Goal: Transaction & Acquisition: Subscribe to service/newsletter

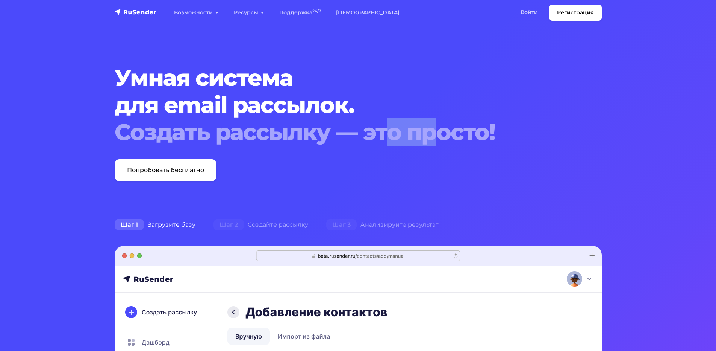
drag, startPoint x: 396, startPoint y: 135, endPoint x: 465, endPoint y: 141, distance: 69.1
click at [465, 141] on div "Создать рассылку — это просто!" at bounding box center [338, 131] width 446 height 27
click at [448, 144] on div "Создать рассылку — это просто!" at bounding box center [338, 131] width 446 height 27
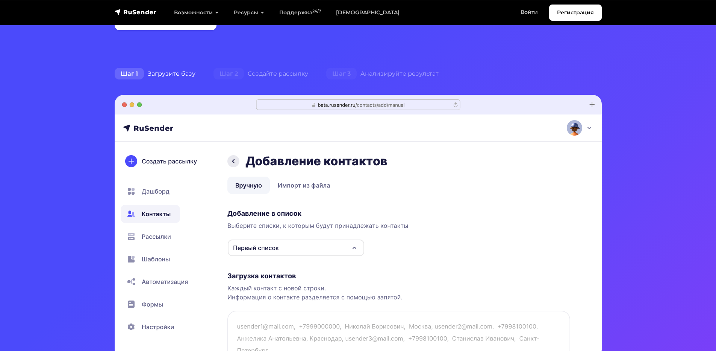
scroll to position [150, 0]
click at [534, 14] on link "Войти" at bounding box center [529, 12] width 32 height 15
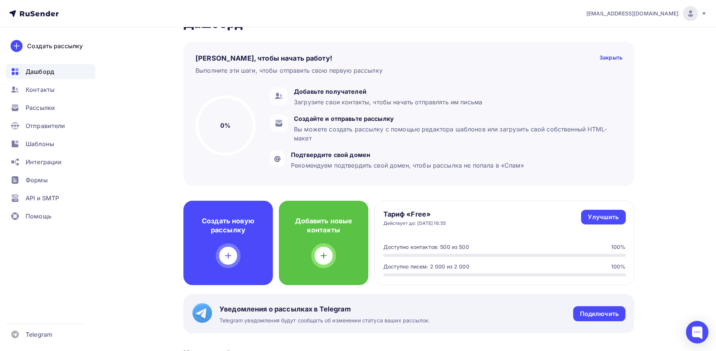
scroll to position [38, 0]
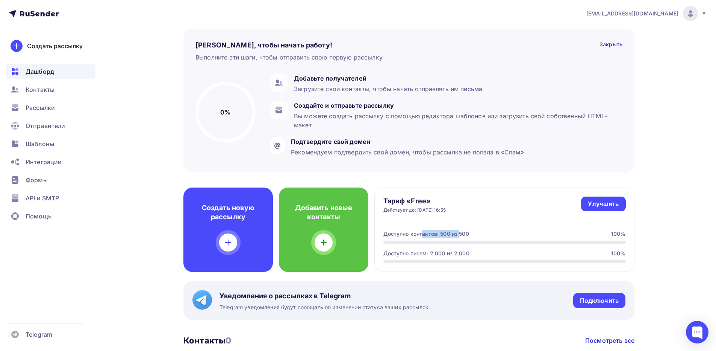
drag, startPoint x: 396, startPoint y: 236, endPoint x: 453, endPoint y: 237, distance: 56.8
click at [450, 237] on div "Доступно контактов: 500 из 500" at bounding box center [427, 234] width 86 height 8
drag, startPoint x: 464, startPoint y: 234, endPoint x: 432, endPoint y: 234, distance: 32.3
click at [432, 234] on div "Доступно контактов: 500 из 500" at bounding box center [427, 234] width 86 height 8
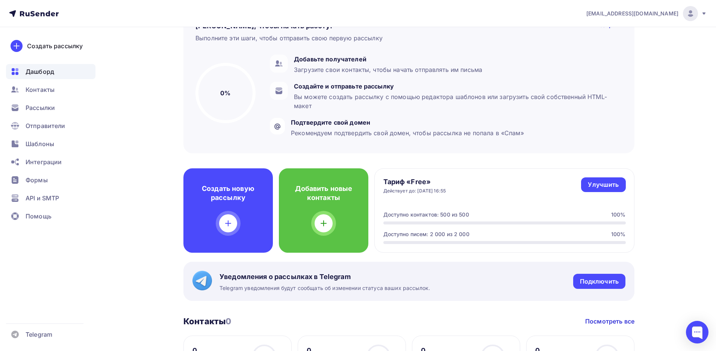
scroll to position [113, 0]
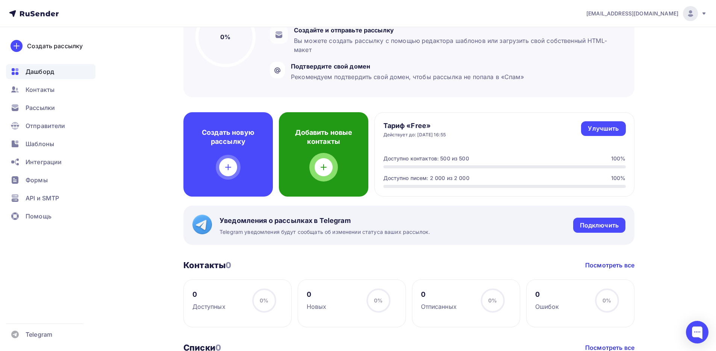
click at [327, 172] on div at bounding box center [324, 167] width 18 height 18
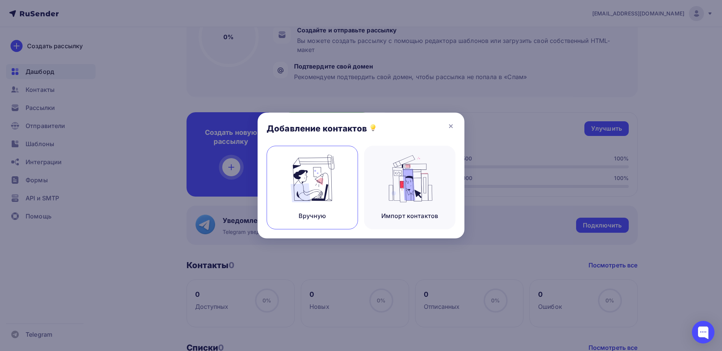
click at [320, 197] on img at bounding box center [312, 178] width 50 height 47
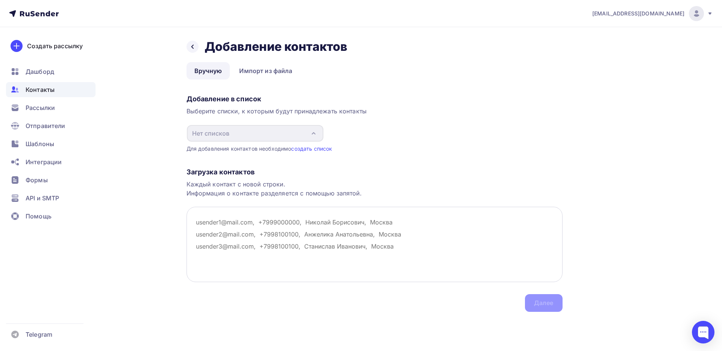
click at [229, 227] on textarea at bounding box center [375, 243] width 376 height 75
click at [262, 110] on div "Выберите списки, к которым будут принадлежать контакты" at bounding box center [375, 110] width 376 height 9
drag, startPoint x: 322, startPoint y: 111, endPoint x: 379, endPoint y: 111, distance: 57.5
click at [381, 110] on div "Выберите списки, к которым будут принадлежать контакты" at bounding box center [375, 110] width 376 height 9
click at [363, 111] on div "Выберите списки, к которым будут принадлежать контакты" at bounding box center [375, 110] width 376 height 9
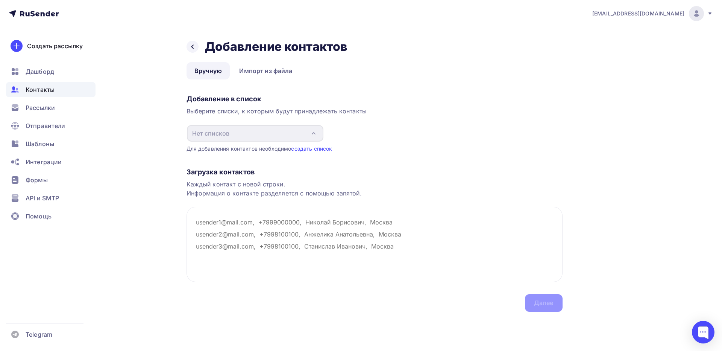
click at [224, 183] on div "Каждый контакт с новой строки. Информация о контакте разделяется с помощью запя…" at bounding box center [375, 188] width 376 height 18
click at [240, 225] on textarea at bounding box center [375, 243] width 376 height 75
paste textarea "[EMAIL_ADDRESS][DOMAIN_NAME] [DOMAIN_NAME][EMAIL_ADDRESS][DOMAIN_NAME] [EMAIL_A…"
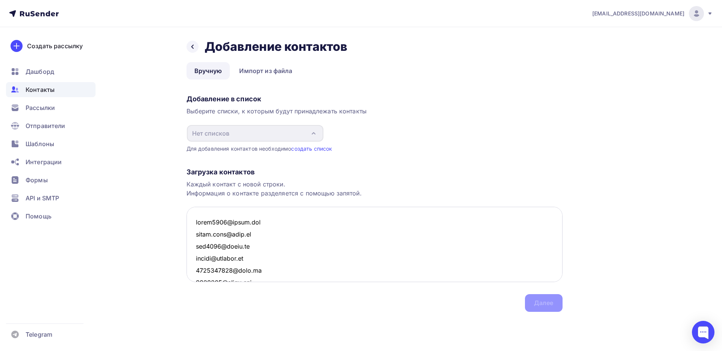
click at [278, 222] on textarea at bounding box center [375, 243] width 376 height 75
click at [291, 236] on textarea at bounding box center [375, 243] width 376 height 75
click at [369, 253] on textarea at bounding box center [375, 243] width 376 height 75
click at [240, 241] on textarea at bounding box center [375, 243] width 376 height 75
click at [195, 246] on textarea at bounding box center [375, 243] width 376 height 75
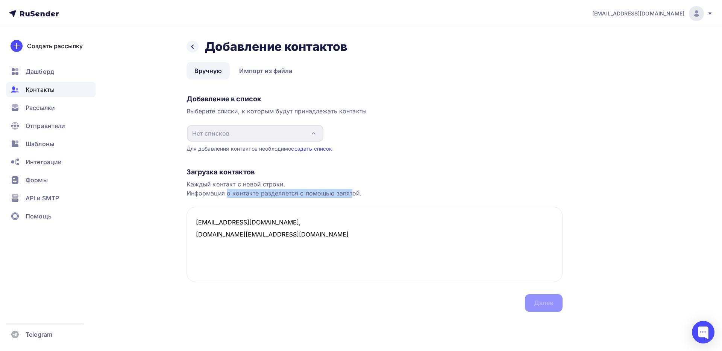
drag, startPoint x: 244, startPoint y: 193, endPoint x: 354, endPoint y: 194, distance: 109.8
click at [354, 194] on div "Каждый контакт с новой строки. Информация о контакте разделяется с помощью запя…" at bounding box center [375, 188] width 376 height 18
click at [355, 194] on div "Каждый контакт с новой строки. Информация о контакте разделяется с помощью запя…" at bounding box center [375, 188] width 376 height 18
click at [308, 240] on textarea "[EMAIL_ADDRESS][DOMAIN_NAME], [DOMAIN_NAME][EMAIL_ADDRESS][DOMAIN_NAME]" at bounding box center [375, 243] width 376 height 75
click at [282, 225] on textarea "[EMAIL_ADDRESS][DOMAIN_NAME], [DOMAIN_NAME][EMAIL_ADDRESS][DOMAIN_NAME]" at bounding box center [375, 243] width 376 height 75
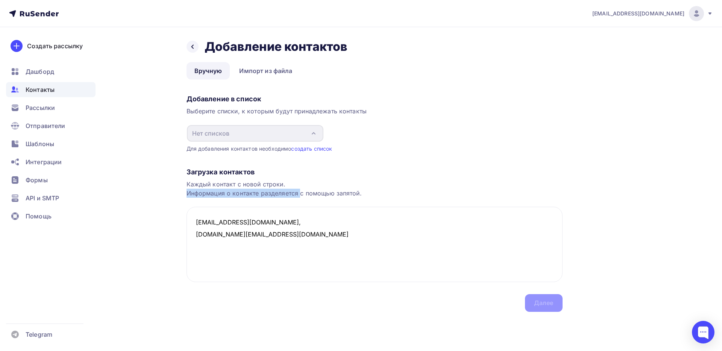
drag, startPoint x: 195, startPoint y: 194, endPoint x: 302, endPoint y: 196, distance: 106.8
click at [302, 196] on div "Каждый контакт с новой строки. Информация о контакте разделяется с помощью запя…" at bounding box center [375, 188] width 376 height 18
click at [333, 193] on div "Каждый контакт с новой строки. Информация о контакте разделяется с помощью запя…" at bounding box center [375, 188] width 376 height 18
click at [341, 193] on div "Каждый контакт с новой строки. Информация о контакте разделяется с помощью запя…" at bounding box center [375, 188] width 376 height 18
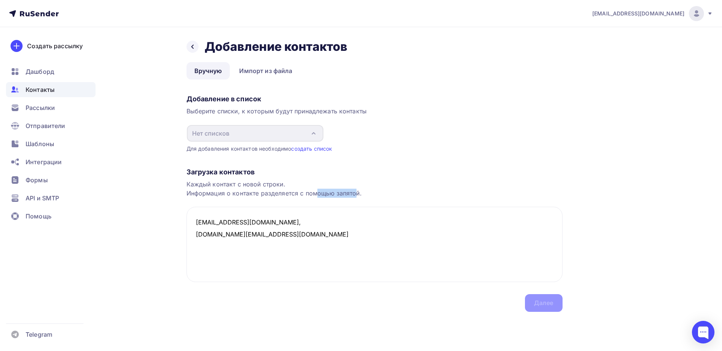
drag, startPoint x: 345, startPoint y: 194, endPoint x: 318, endPoint y: 194, distance: 27.1
click at [318, 194] on div "Каждый контакт с новой строки. Информация о контакте разделяется с помощью запя…" at bounding box center [375, 188] width 376 height 18
click at [304, 194] on div "Каждый контакт с новой строки. Информация о контакте разделяется с помощью запя…" at bounding box center [375, 188] width 376 height 18
click at [269, 219] on textarea "[EMAIL_ADDRESS][DOMAIN_NAME], [DOMAIN_NAME][EMAIL_ADDRESS][DOMAIN_NAME]" at bounding box center [375, 243] width 376 height 75
click at [331, 224] on textarea "[EMAIL_ADDRESS][DOMAIN_NAME], [DOMAIN_NAME][EMAIL_ADDRESS][DOMAIN_NAME]" at bounding box center [375, 243] width 376 height 75
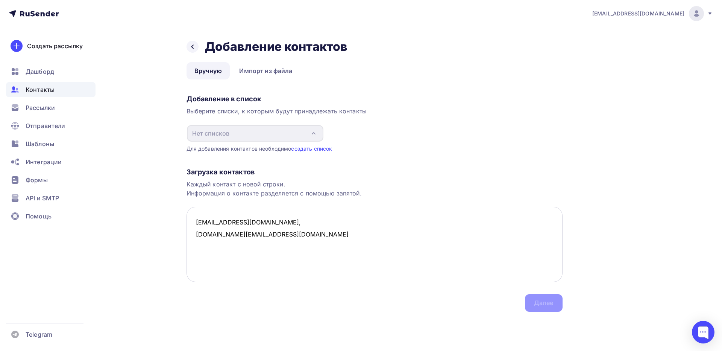
paste textarea "ИП [PERSON_NAME]"
click at [280, 234] on textarea "[EMAIL_ADDRESS][DOMAIN_NAME], ИП Зинин Алексей Сергеевич [EMAIL_ADDRESS][DOMAIN…" at bounding box center [375, 243] width 376 height 75
click at [274, 236] on textarea "[EMAIL_ADDRESS][DOMAIN_NAME], ИП [PERSON_NAME] Алексей Сергеевич [EMAIL_ADDRESS…" at bounding box center [375, 243] width 376 height 75
paste textarea "ИП [PERSON_NAME]"
click at [345, 260] on textarea "[EMAIL_ADDRESS][DOMAIN_NAME], ИП [PERSON_NAME] Алексей Сергеевич [EMAIL_ADDRESS…" at bounding box center [375, 243] width 376 height 75
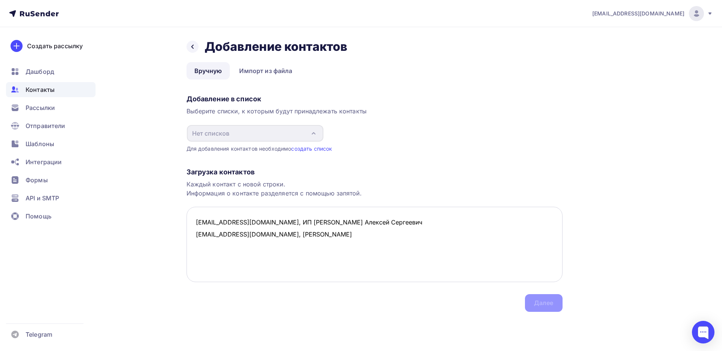
type textarea "[EMAIL_ADDRESS][DOMAIN_NAME], ИП [PERSON_NAME] Алексей Сергеевич [EMAIL_ADDRESS…"
click at [556, 300] on div "Загрузка контактов Каждый контакт с новой строки. Информация о контакте разделя…" at bounding box center [375, 231] width 376 height 159
click at [542, 305] on div "Загрузка контактов Каждый контакт с новой строки. Информация о контакте разделя…" at bounding box center [375, 231] width 376 height 159
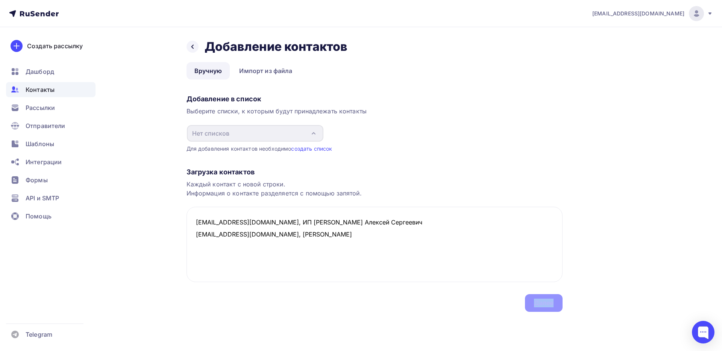
click at [543, 304] on div "Загрузка контактов Каждый контакт с новой строки. Информация о контакте разделя…" at bounding box center [375, 231] width 376 height 159
click at [223, 197] on div "Каждый контакт с новой строки. Информация о контакте разделяется с помощью запя…" at bounding box center [375, 188] width 376 height 18
drag, startPoint x: 190, startPoint y: 183, endPoint x: 287, endPoint y: 188, distance: 97.5
click at [286, 188] on div "Каждый контакт с новой строки. Информация о контакте разделяется с помощью запя…" at bounding box center [375, 188] width 376 height 18
click at [285, 188] on div "Каждый контакт с новой строки. Информация о контакте разделяется с помощью запя…" at bounding box center [375, 188] width 376 height 18
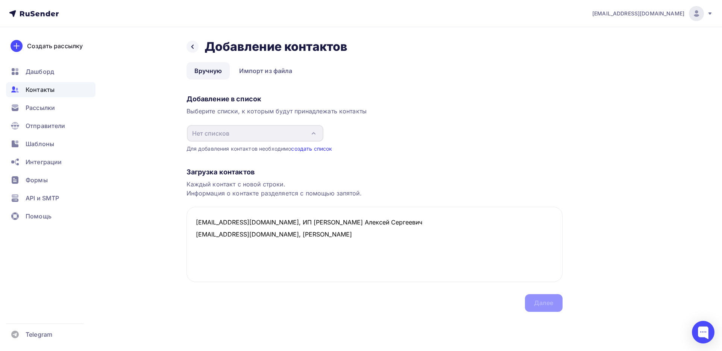
click at [305, 147] on link "создать список" at bounding box center [311, 148] width 41 height 6
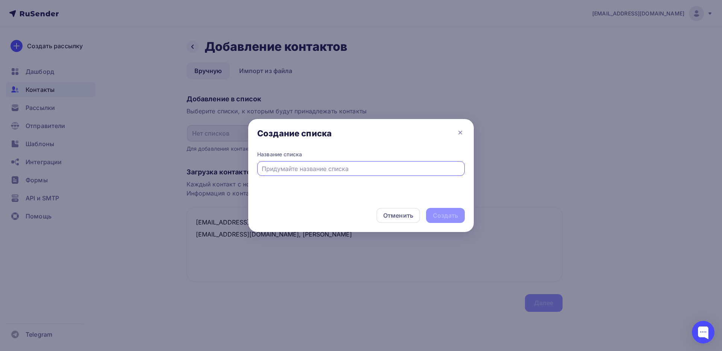
click at [316, 170] on input "text" at bounding box center [361, 168] width 199 height 9
click at [395, 213] on div "Отменить" at bounding box center [398, 215] width 30 height 9
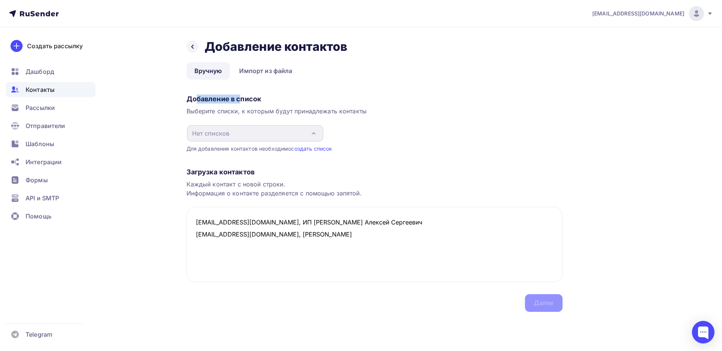
drag, startPoint x: 205, startPoint y: 99, endPoint x: 258, endPoint y: 101, distance: 52.3
click at [259, 100] on div "Добавление в список" at bounding box center [375, 98] width 376 height 9
drag, startPoint x: 196, startPoint y: 111, endPoint x: 323, endPoint y: 114, distance: 126.4
click at [323, 114] on div "Выберите списки, к которым будут принадлежать контакты" at bounding box center [375, 110] width 376 height 9
click at [332, 115] on div "Выберите списки, к которым будут принадлежать контакты" at bounding box center [375, 110] width 376 height 9
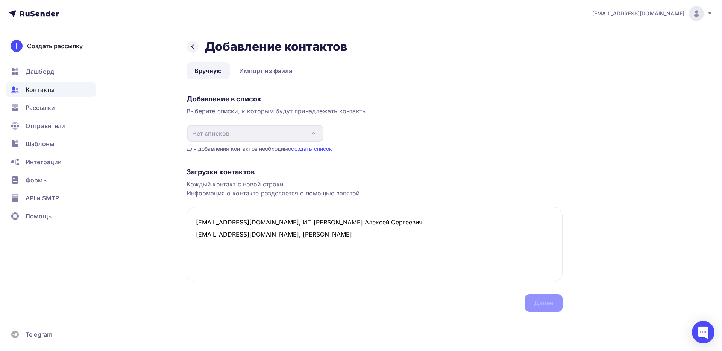
drag, startPoint x: 351, startPoint y: 114, endPoint x: 277, endPoint y: 114, distance: 74.1
click at [285, 114] on div "Выберите списки, к которым будут принадлежать контакты" at bounding box center [375, 110] width 376 height 9
drag, startPoint x: 266, startPoint y: 115, endPoint x: 263, endPoint y: 123, distance: 7.9
click at [266, 116] on div "Добавление в список Выберите списки, к которым будут принадлежать контакты Нет …" at bounding box center [375, 121] width 376 height 61
click at [308, 151] on link "создать список" at bounding box center [311, 148] width 41 height 6
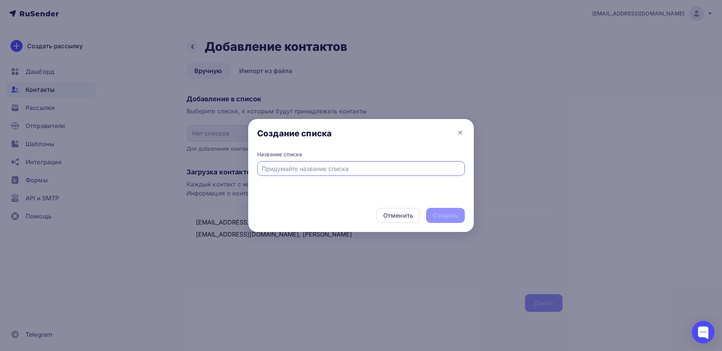
click at [315, 169] on input "text" at bounding box center [361, 168] width 199 height 9
type input "Облако действующие"
click at [447, 215] on div "Создать" at bounding box center [445, 215] width 25 height 9
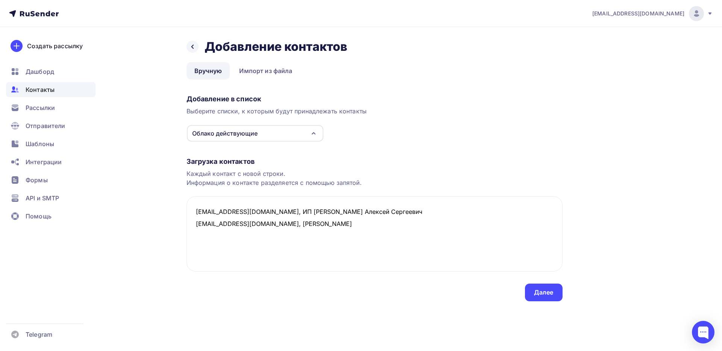
drag, startPoint x: 371, startPoint y: 235, endPoint x: 149, endPoint y: 199, distance: 224.8
click at [149, 199] on div "Назад Добавление контактов Добавление контактов Вручную Импорт из файла Вручную…" at bounding box center [361, 179] width 616 height 304
paste textarea "[EMAIL_ADDRESS][DOMAIN_NAME] [EMAIL_ADDRESS][DOMAIN_NAME] [EMAIL_ADDRESS][DOMAI…"
type textarea "[EMAIL_ADDRESS][DOMAIN_NAME] [DOMAIN_NAME][EMAIL_ADDRESS][DOMAIN_NAME] [EMAIL_A…"
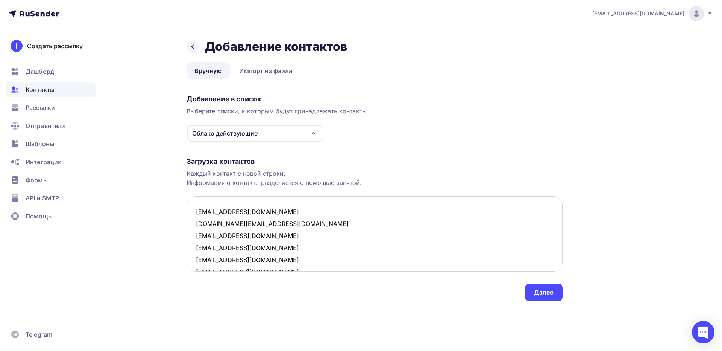
click at [371, 232] on textarea "[EMAIL_ADDRESS][DOMAIN_NAME] [DOMAIN_NAME][EMAIL_ADDRESS][DOMAIN_NAME] [EMAIL_A…" at bounding box center [375, 233] width 376 height 75
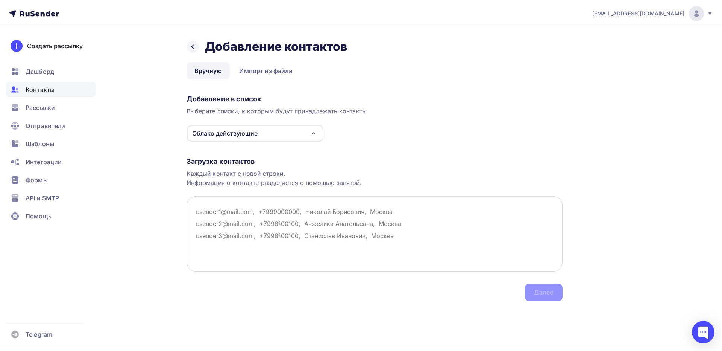
click at [229, 227] on textarea at bounding box center [375, 233] width 376 height 75
paste textarea "[EMAIL_ADDRESS][DOMAIN_NAME] [DOMAIN_NAME][EMAIL_ADDRESS][DOMAIN_NAME] [EMAIL_A…"
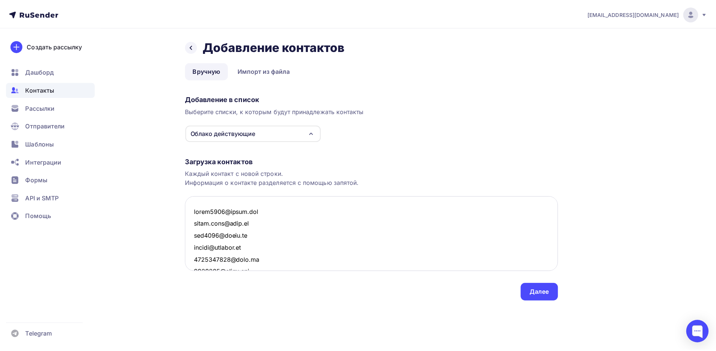
scroll to position [1112, 0]
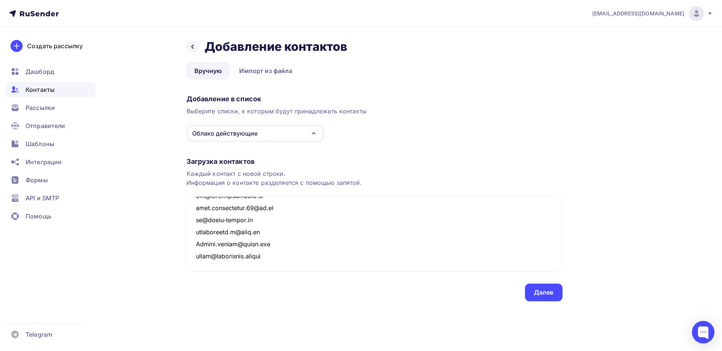
type textarea "[EMAIL_ADDRESS][DOMAIN_NAME] [DOMAIN_NAME][EMAIL_ADDRESS][DOMAIN_NAME] [EMAIL_A…"
click at [310, 255] on textarea at bounding box center [375, 233] width 376 height 75
click at [536, 293] on div "Далее" at bounding box center [544, 292] width 20 height 9
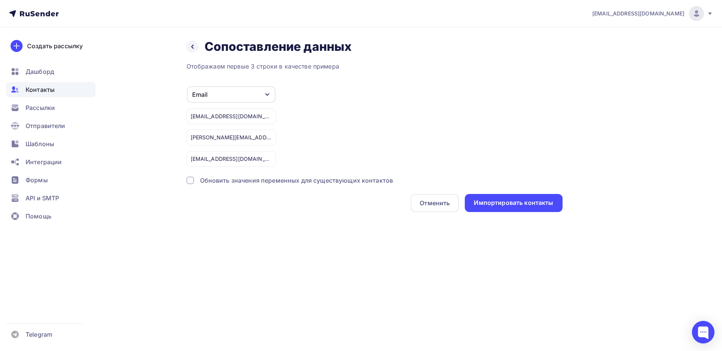
drag, startPoint x: 190, startPoint y: 67, endPoint x: 326, endPoint y: 68, distance: 136.5
click at [326, 68] on div "Отображаем первые 3 строки в качестве примера" at bounding box center [375, 66] width 376 height 9
drag, startPoint x: 340, startPoint y: 68, endPoint x: 337, endPoint y: 68, distance: 3.8
click at [338, 68] on div "Отображаем первые 3 строки в качестве примера" at bounding box center [375, 66] width 376 height 9
click at [517, 206] on div "Импортировать контакты" at bounding box center [513, 202] width 79 height 9
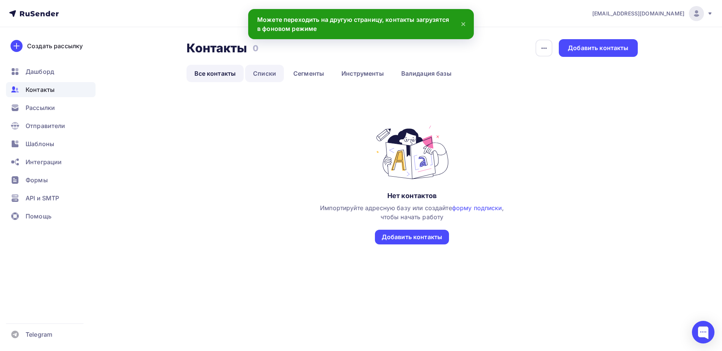
click at [258, 77] on link "Списки" at bounding box center [264, 73] width 39 height 17
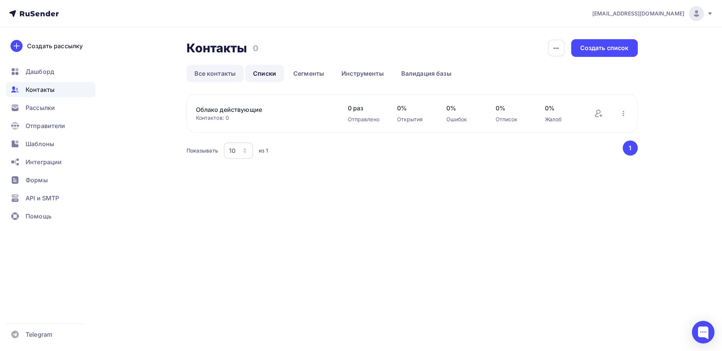
click at [191, 73] on link "Все контакты" at bounding box center [216, 73] width 58 height 17
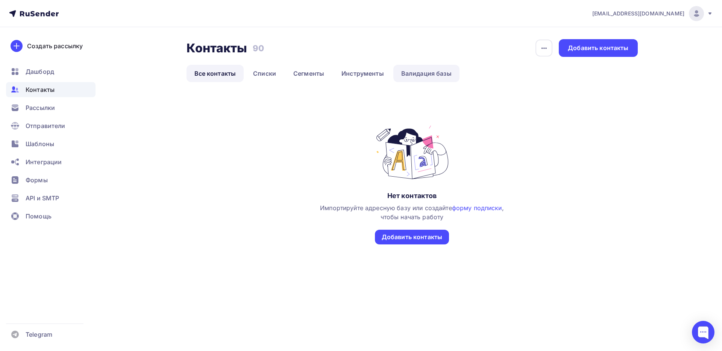
click at [425, 72] on link "Валидация базы" at bounding box center [426, 73] width 66 height 17
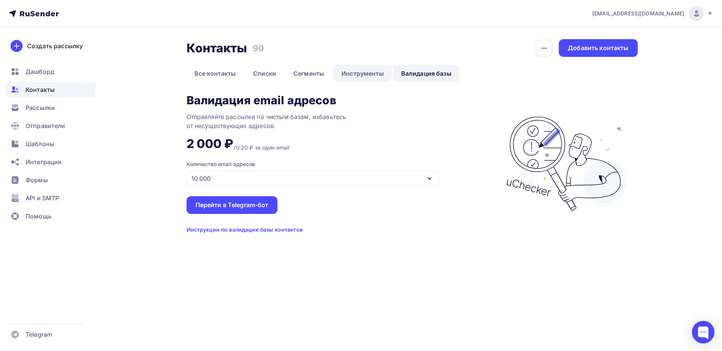
click at [355, 73] on link "Инструменты" at bounding box center [363, 73] width 58 height 17
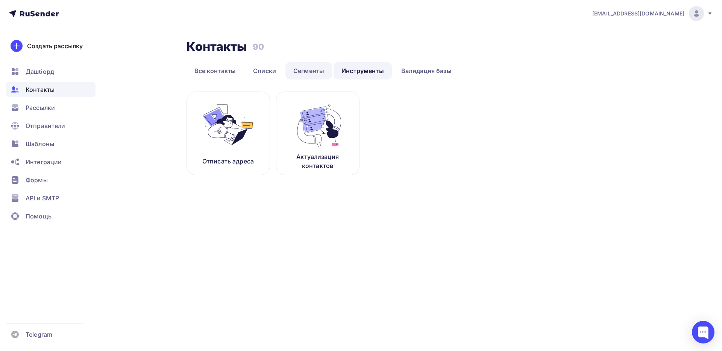
click at [307, 71] on link "Сегменты" at bounding box center [308, 70] width 47 height 17
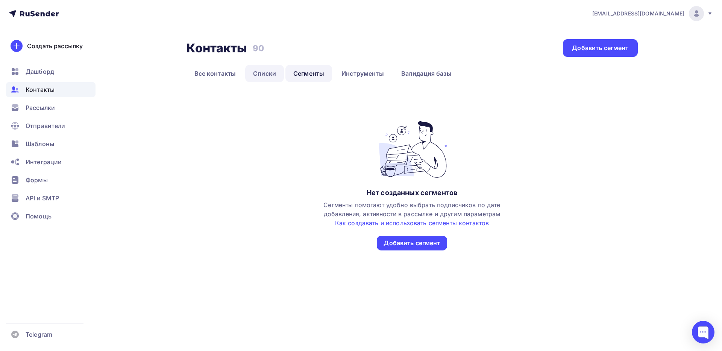
click at [253, 74] on link "Списки" at bounding box center [264, 73] width 39 height 17
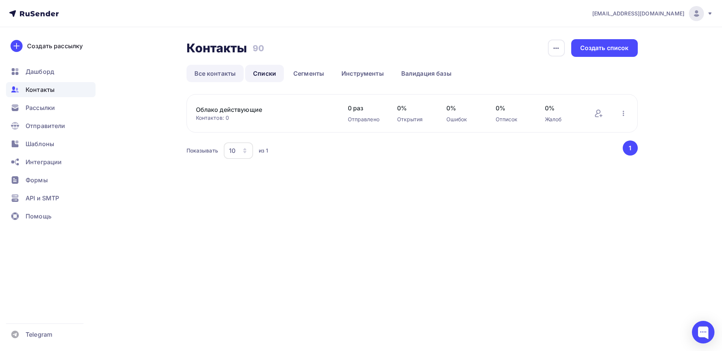
click at [214, 69] on link "Все контакты" at bounding box center [216, 73] width 58 height 17
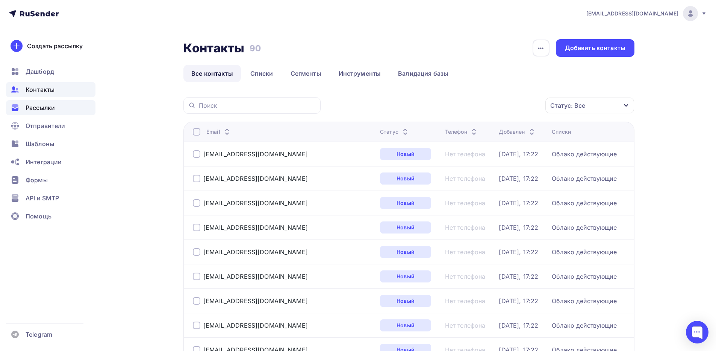
click at [43, 109] on span "Рассылки" at bounding box center [40, 107] width 29 height 9
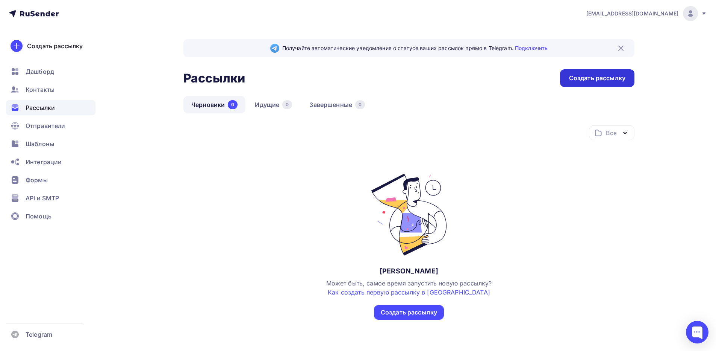
click at [594, 83] on div "Создать рассылку" at bounding box center [597, 78] width 74 height 18
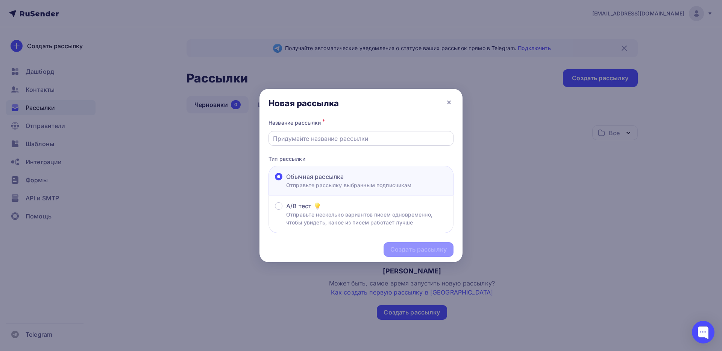
click at [333, 140] on input "text" at bounding box center [361, 138] width 176 height 9
click at [340, 137] on input "text" at bounding box center [361, 138] width 176 height 9
drag, startPoint x: 301, startPoint y: 138, endPoint x: 370, endPoint y: 142, distance: 69.7
click at [370, 142] on input "Яндекс СПЛИТ" at bounding box center [361, 138] width 176 height 9
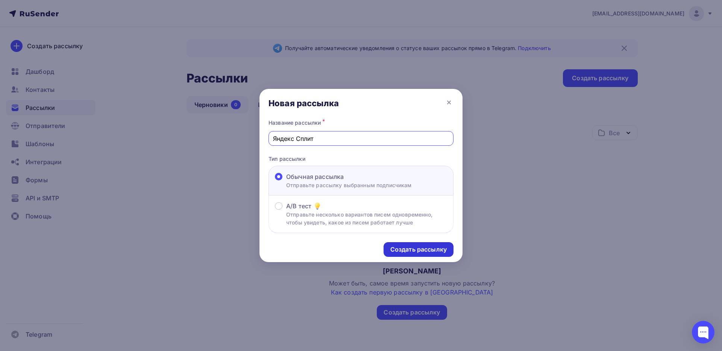
type input "Яндекс Сплит"
click at [430, 248] on div "Создать рассылку" at bounding box center [418, 249] width 56 height 9
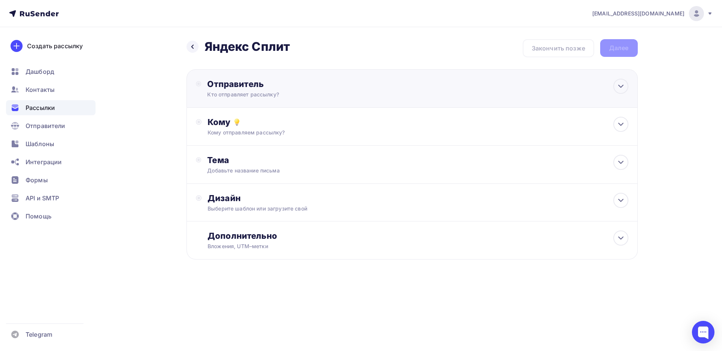
click at [287, 96] on div "Кто отправляет рассылку?" at bounding box center [280, 95] width 147 height 8
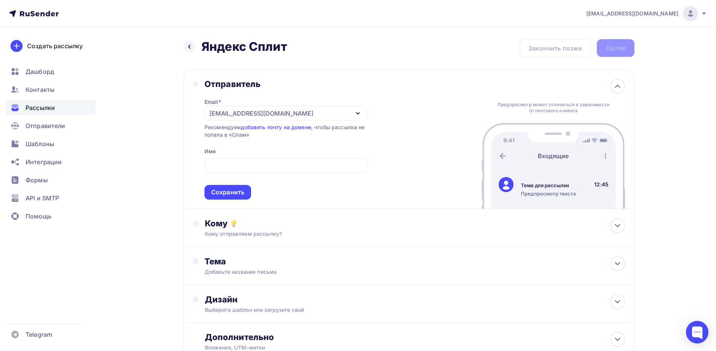
click at [200, 128] on div "Отправитель Email * [EMAIL_ADDRESS][DOMAIN_NAME] [EMAIL_ADDRESS][DOMAIN_NAME] Д…" at bounding box center [280, 139] width 175 height 121
drag, startPoint x: 320, startPoint y: 129, endPoint x: 368, endPoint y: 131, distance: 47.4
click at [367, 130] on div "Рекомендуем добавить почту на домене , чтобы рассылка не попала в «Спам»" at bounding box center [286, 130] width 163 height 15
click at [234, 111] on div "[EMAIL_ADDRESS][DOMAIN_NAME]" at bounding box center [261, 113] width 104 height 9
click at [249, 160] on div "Добавить отправителя" at bounding box center [265, 162] width 70 height 9
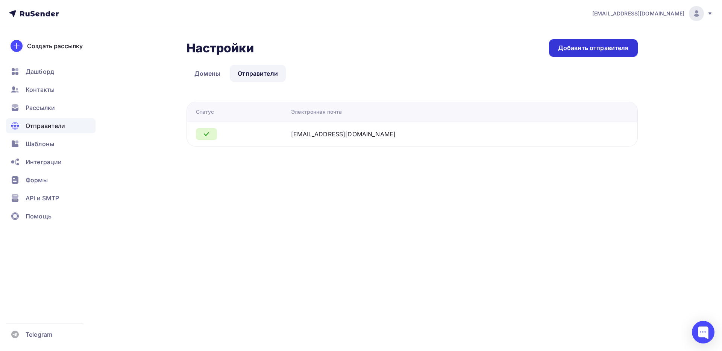
click at [568, 48] on div "Добавить отправителя" at bounding box center [593, 48] width 71 height 9
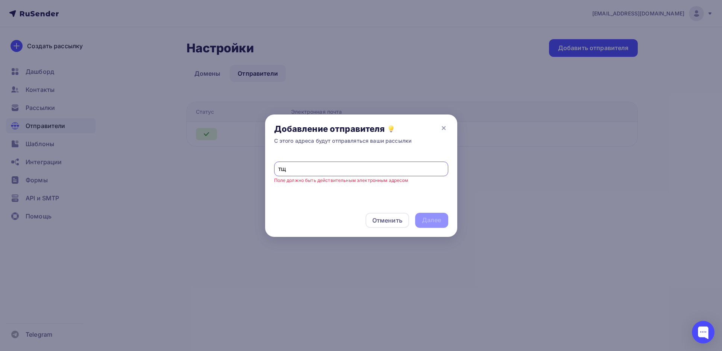
drag, startPoint x: 299, startPoint y: 171, endPoint x: 250, endPoint y: 168, distance: 49.7
click at [250, 168] on div "Добавление отправителя С этого адреса будут отправляться ваши рассылки тщ Поле …" at bounding box center [361, 175] width 722 height 351
drag, startPoint x: 295, startPoint y: 168, endPoint x: 265, endPoint y: 169, distance: 30.5
click at [265, 169] on div "NO Поле должно быть действительным электронным адресом" at bounding box center [361, 178] width 192 height 50
type input "[EMAIL_ADDRESS][DOMAIN_NAME]"
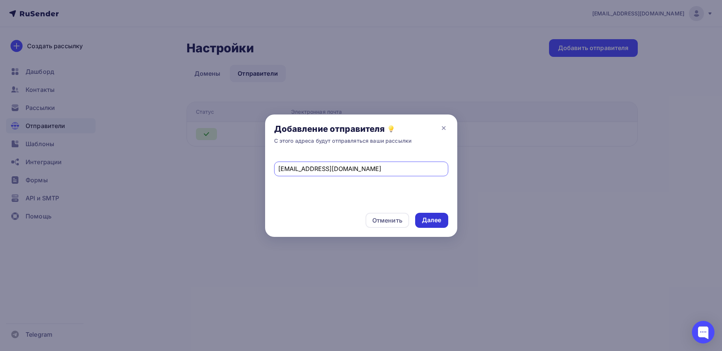
click at [422, 220] on div "Далее" at bounding box center [432, 220] width 20 height 9
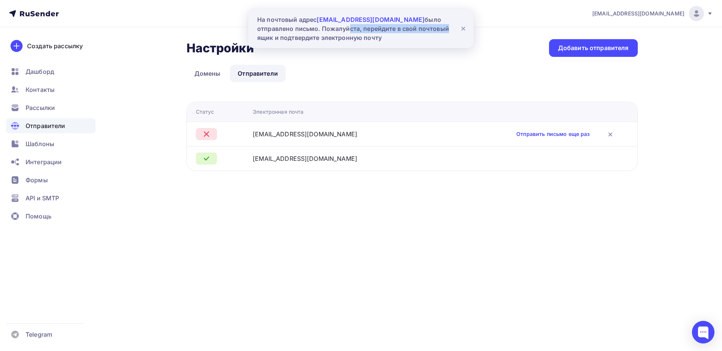
drag, startPoint x: 346, startPoint y: 27, endPoint x: 451, endPoint y: 30, distance: 104.6
click at [451, 30] on div "На почтовый адрес [EMAIL_ADDRESS][DOMAIN_NAME] было отправлено письмо. Пожалуйс…" at bounding box center [355, 28] width 196 height 27
click at [432, 30] on div "На почтовый адрес [EMAIL_ADDRESS][DOMAIN_NAME] было отправлено письмо. Пожалуйс…" at bounding box center [355, 28] width 196 height 27
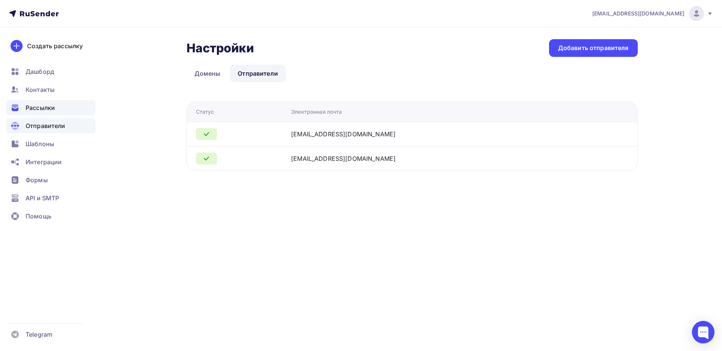
click at [50, 110] on span "Рассылки" at bounding box center [40, 107] width 29 height 9
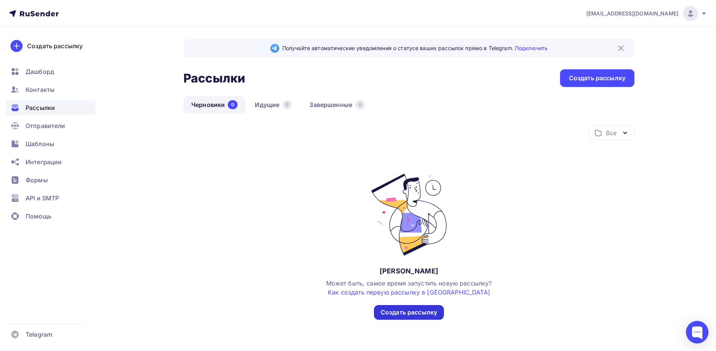
click at [405, 311] on div "Создать рассылку" at bounding box center [409, 312] width 56 height 9
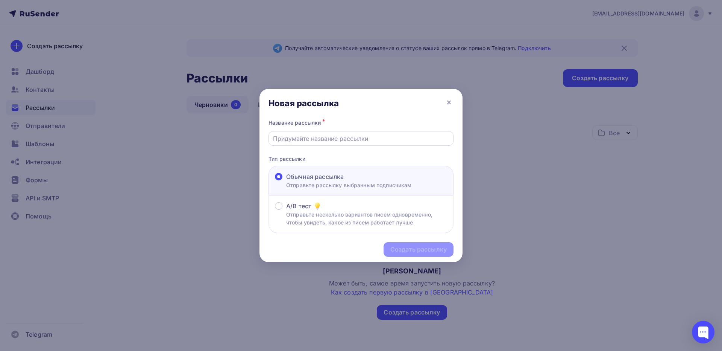
click at [327, 137] on input "text" at bounding box center [361, 138] width 176 height 9
type input "Яндекс Сплит"
click at [438, 248] on div "Создать рассылку" at bounding box center [418, 249] width 56 height 9
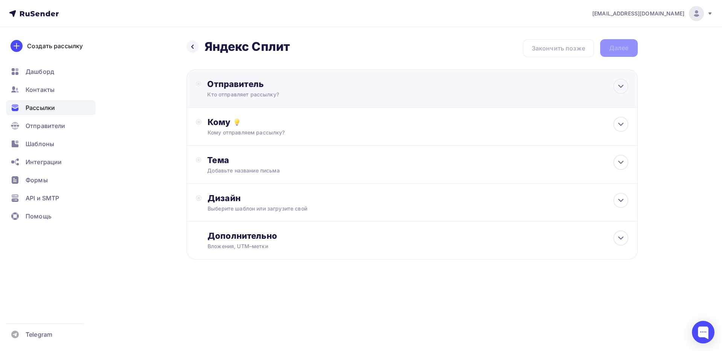
click at [255, 87] on div "Отправитель" at bounding box center [288, 84] width 163 height 11
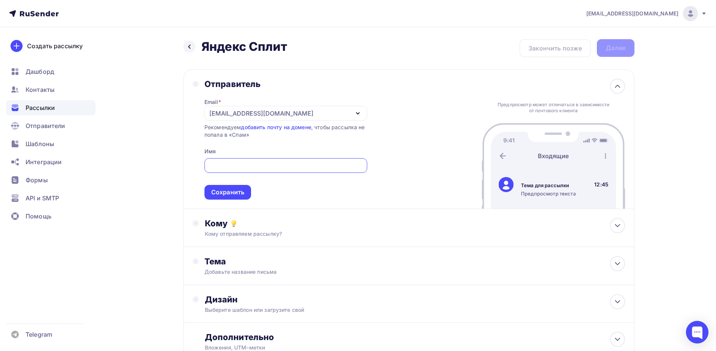
click at [223, 115] on div "[EMAIL_ADDRESS][DOMAIN_NAME]" at bounding box center [261, 113] width 104 height 9
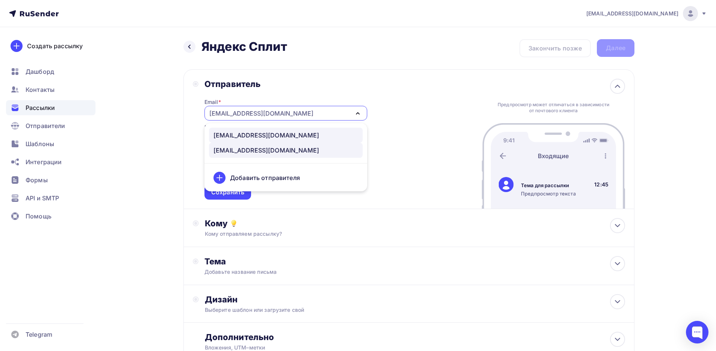
click at [235, 137] on div "[EMAIL_ADDRESS][DOMAIN_NAME]" at bounding box center [267, 135] width 106 height 9
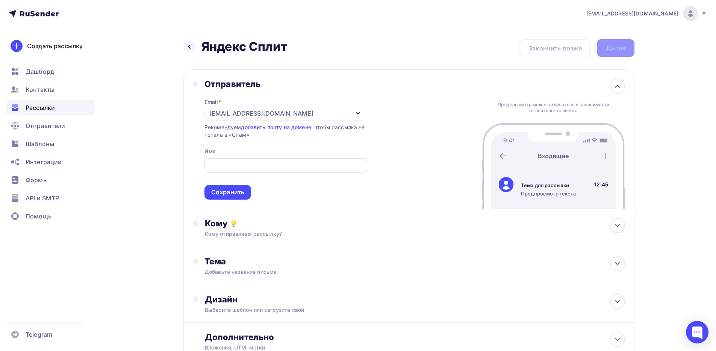
click at [229, 167] on input "text" at bounding box center [286, 165] width 154 height 9
click at [239, 165] on input "text" at bounding box center [286, 165] width 154 height 9
click at [211, 167] on input "text" at bounding box center [286, 165] width 154 height 9
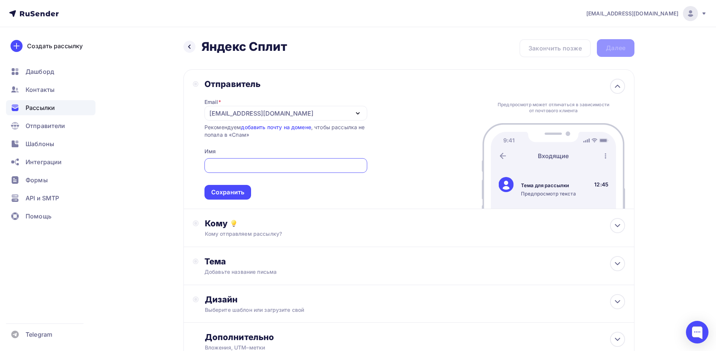
click at [211, 167] on input "text" at bounding box center [286, 165] width 154 height 9
click at [237, 166] on input "text" at bounding box center [286, 165] width 154 height 9
click at [188, 145] on div "Отправитель Email * no-reply@interkassa.online no-reply@interkassa.online zakaz…" at bounding box center [409, 139] width 451 height 140
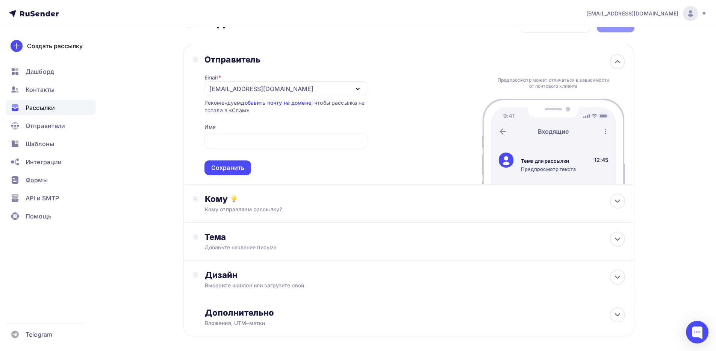
scroll to position [38, 0]
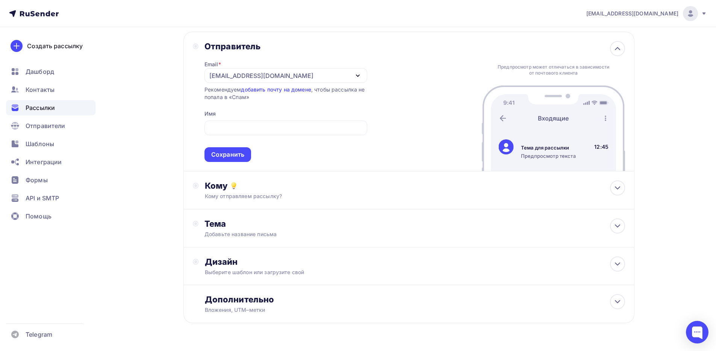
drag, startPoint x: 537, startPoint y: 149, endPoint x: 561, endPoint y: 149, distance: 24.1
click at [561, 149] on div "Тема для рассылки" at bounding box center [548, 147] width 55 height 7
click at [549, 150] on div "Тема для рассылки" at bounding box center [548, 147] width 55 height 7
drag, startPoint x: 538, startPoint y: 156, endPoint x: 552, endPoint y: 156, distance: 13.6
click at [552, 156] on div "Предпросмотр текста" at bounding box center [548, 155] width 55 height 7
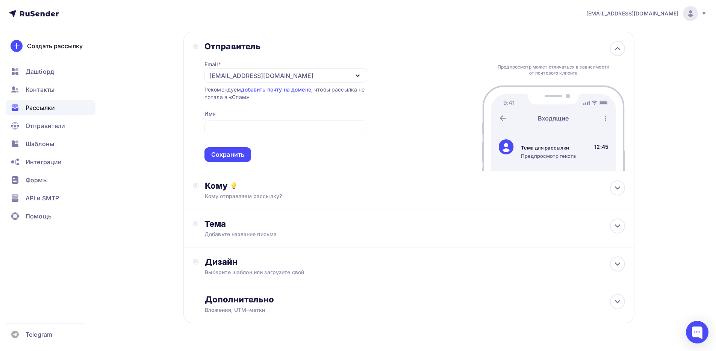
click at [555, 156] on div "Предпросмотр текста" at bounding box center [548, 155] width 55 height 7
click at [266, 125] on input "text" at bounding box center [286, 127] width 154 height 9
type input "R"
type input "Интернет Касса. Клиентская служба"
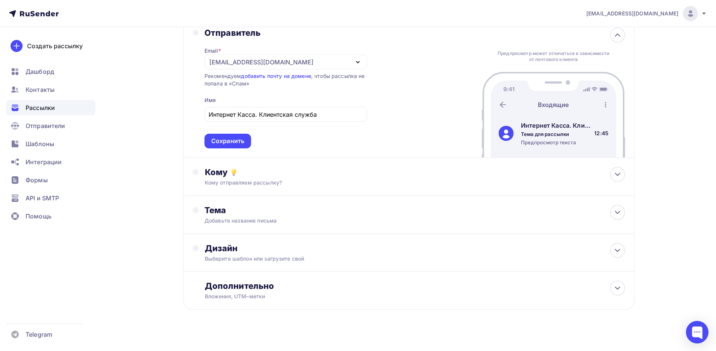
scroll to position [58, 0]
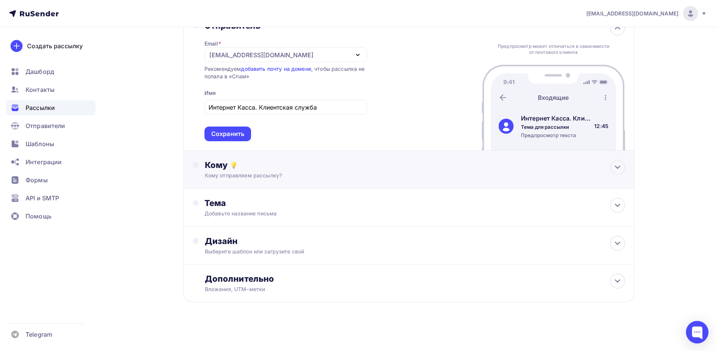
click at [294, 167] on div "Кому" at bounding box center [415, 164] width 420 height 11
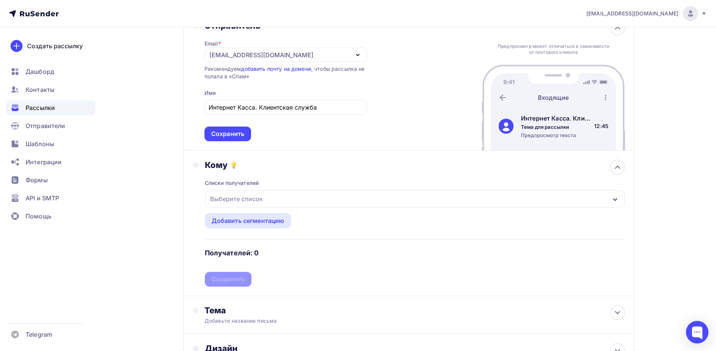
drag, startPoint x: 296, startPoint y: 192, endPoint x: 282, endPoint y: 202, distance: 16.9
click at [294, 193] on div "Выберите список" at bounding box center [415, 198] width 420 height 17
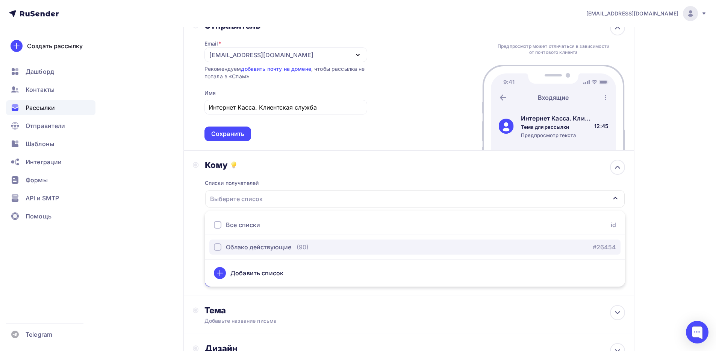
click at [257, 247] on div "Облако действующие" at bounding box center [258, 246] width 65 height 9
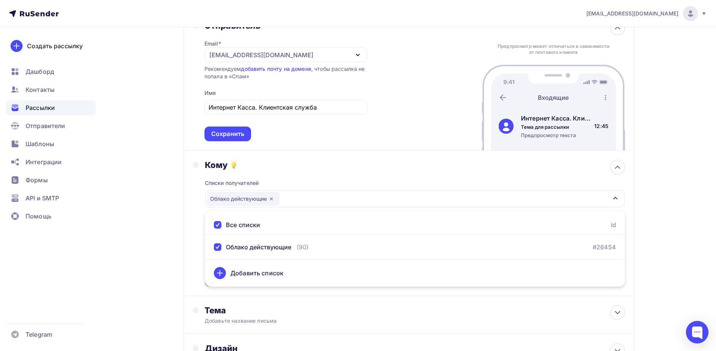
click at [159, 231] on div "Назад Яндекс Сплит Яндекс Сплит Закончить позже Далее Отправитель Email * no-re…" at bounding box center [358, 213] width 616 height 489
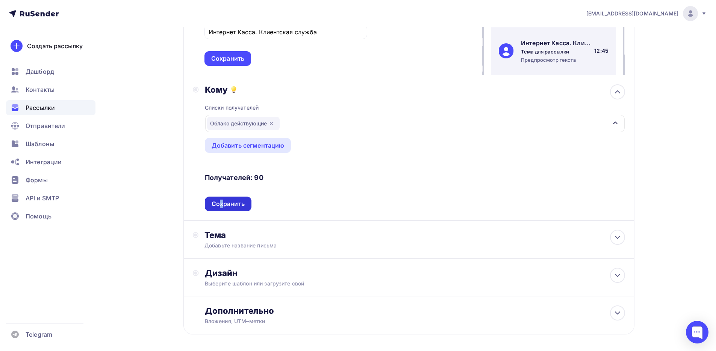
click at [222, 203] on div "Сохранить" at bounding box center [228, 203] width 33 height 9
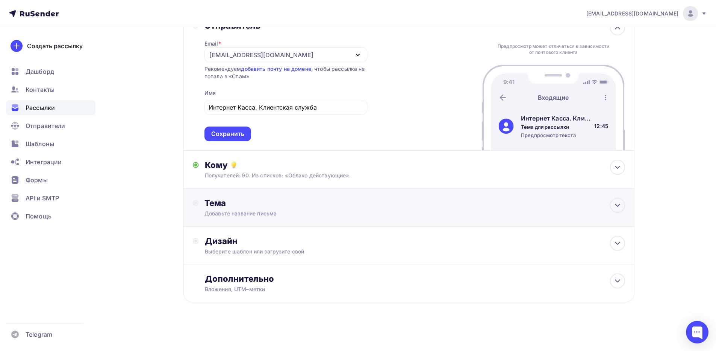
click at [245, 210] on div "Добавьте название письма" at bounding box center [272, 213] width 134 height 8
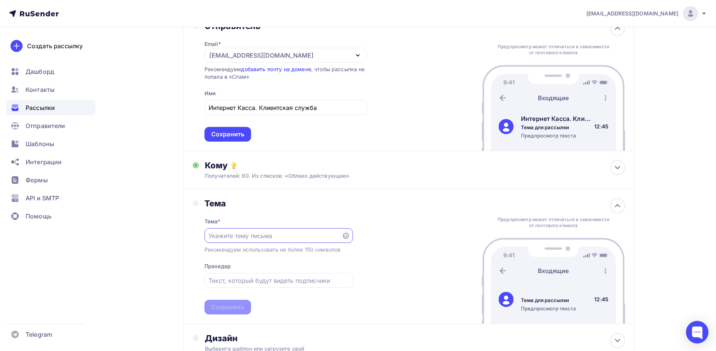
scroll to position [0, 0]
paste input "Пришло время "Сплита". Подключите оплату частями от Яндекса."
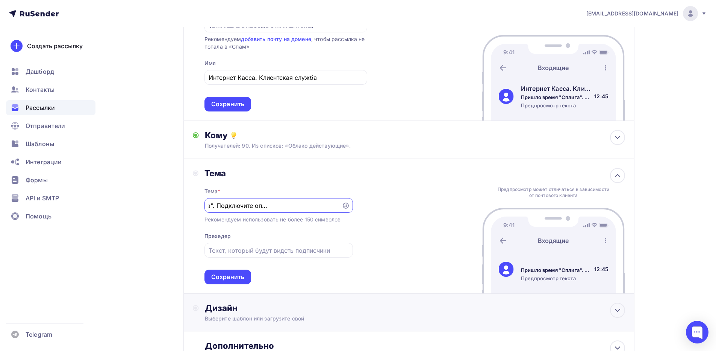
scroll to position [133, 0]
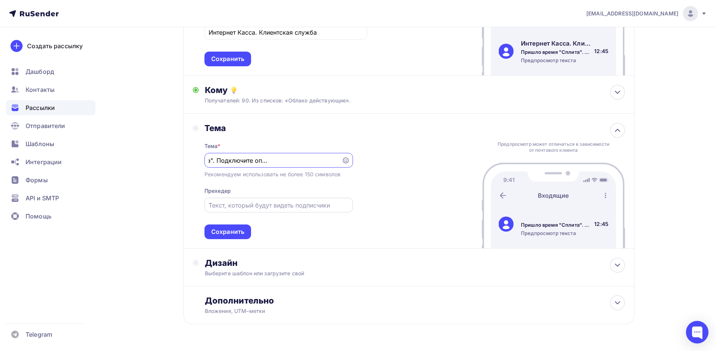
type input "Пришло время "Сплита". Подключите оплату частями от Яндекса."
click at [285, 199] on div at bounding box center [279, 204] width 149 height 15
click at [305, 209] on input "text" at bounding box center [279, 204] width 140 height 9
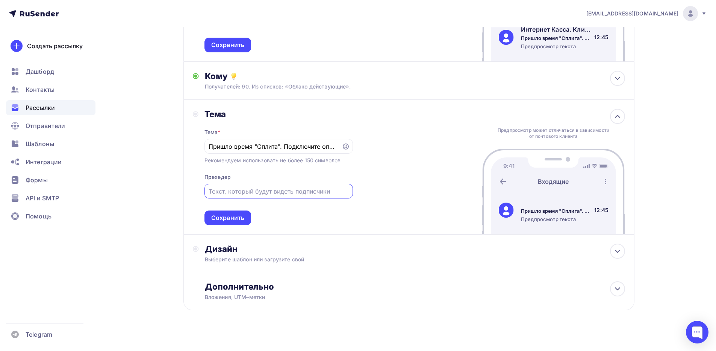
scroll to position [155, 0]
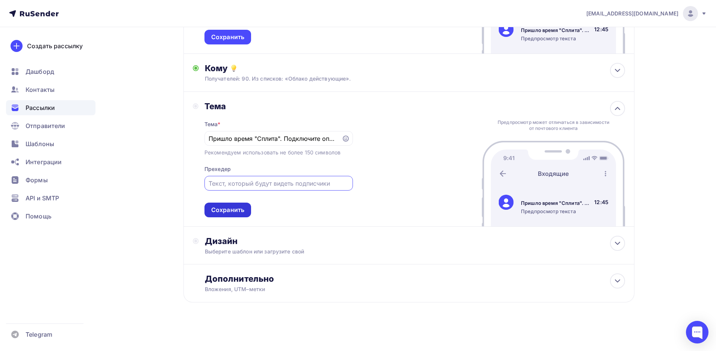
click at [237, 209] on div "Сохранить" at bounding box center [227, 209] width 33 height 9
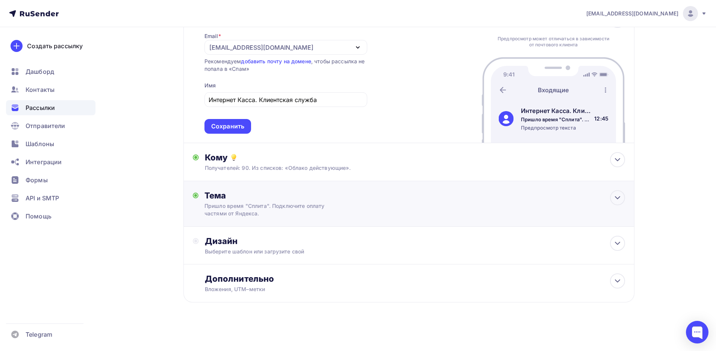
scroll to position [66, 0]
click at [294, 206] on div "Пришло время "Сплита". Подключите оплату частями от Яндекса." at bounding box center [272, 209] width 134 height 15
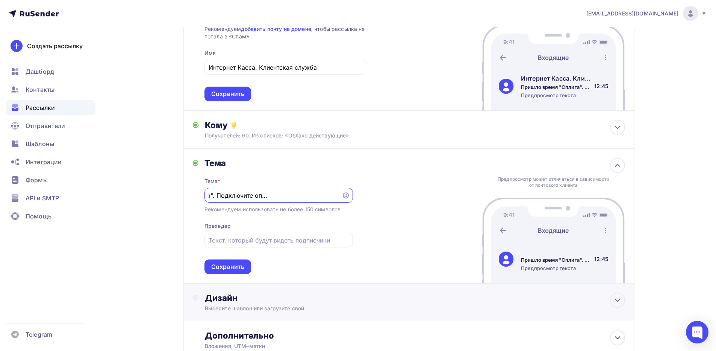
scroll to position [155, 0]
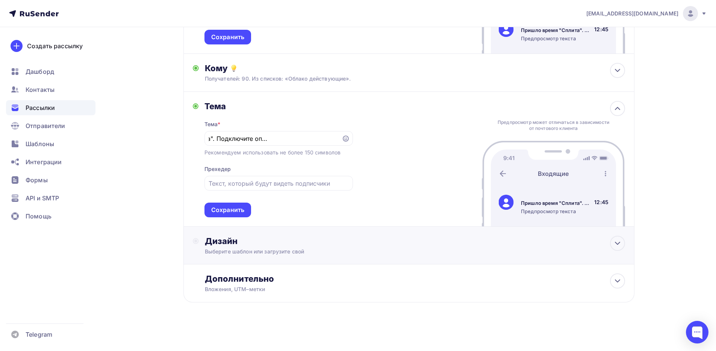
click at [291, 247] on div "Дизайн Выберите шаблон или загрузите свой" at bounding box center [415, 245] width 420 height 20
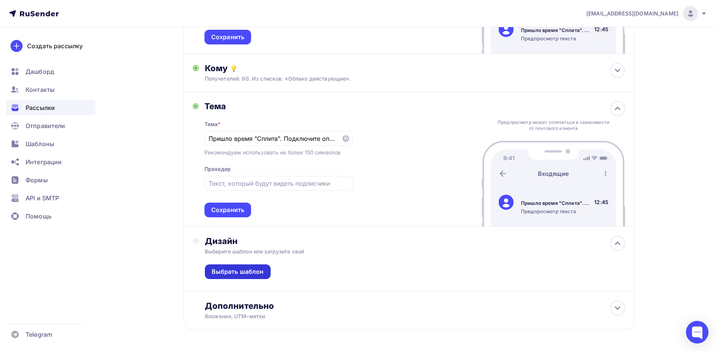
click at [249, 275] on div "Выбрать шаблон" at bounding box center [238, 271] width 52 height 9
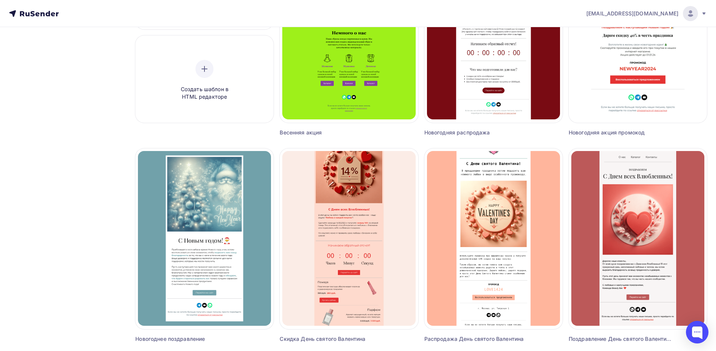
click at [255, 122] on div "Создать шаблон в HTML редакторе" at bounding box center [204, 80] width 133 height 84
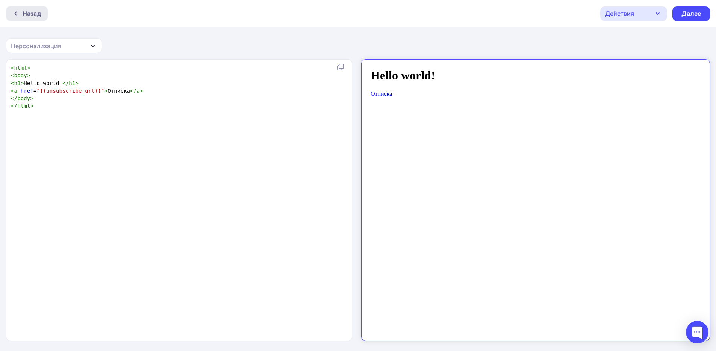
click at [20, 14] on div at bounding box center [18, 14] width 10 height 6
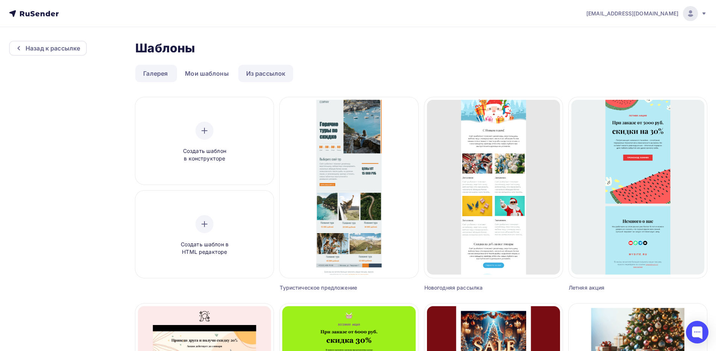
click at [254, 73] on link "Из рассылок" at bounding box center [265, 73] width 55 height 17
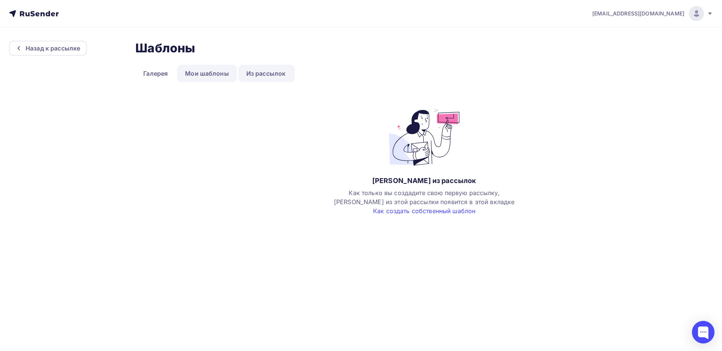
click at [216, 76] on link "Мои шаблоны" at bounding box center [207, 73] width 60 height 17
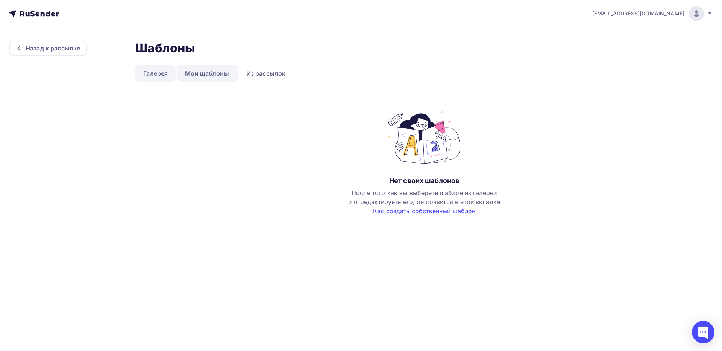
click at [160, 78] on link "Галерея" at bounding box center [155, 73] width 40 height 17
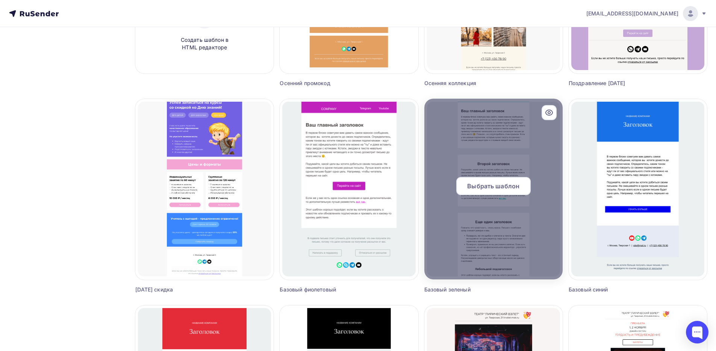
scroll to position [226, 0]
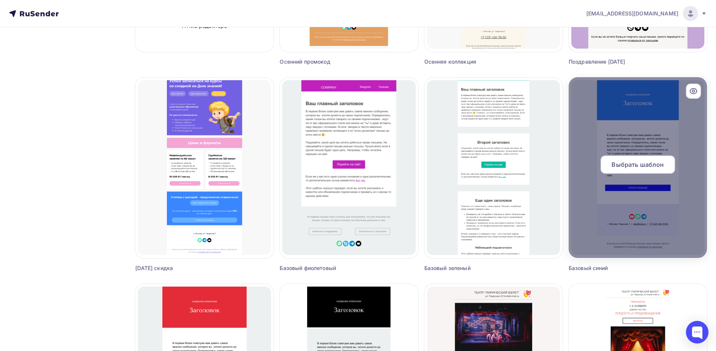
click at [695, 91] on icon at bounding box center [694, 91] width 2 height 2
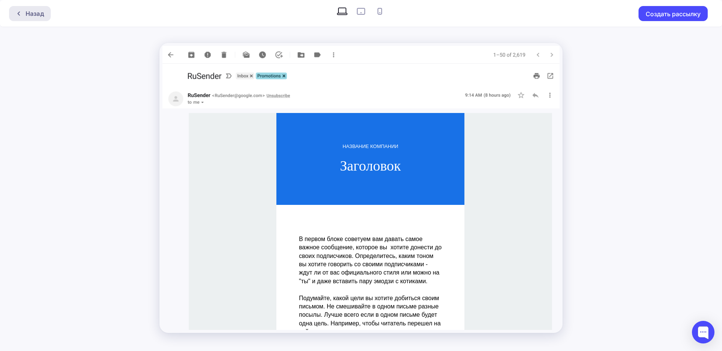
click at [34, 13] on div "Назад" at bounding box center [35, 13] width 18 height 9
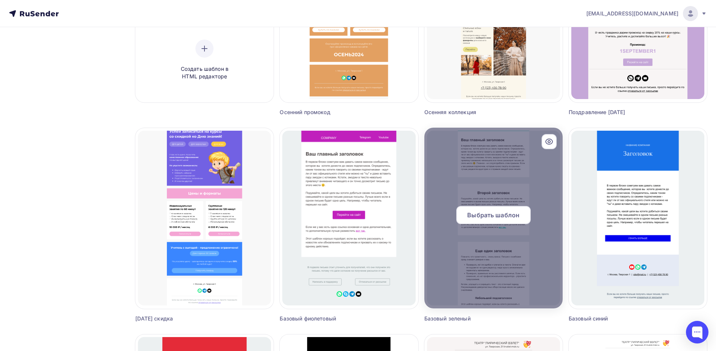
scroll to position [226, 0]
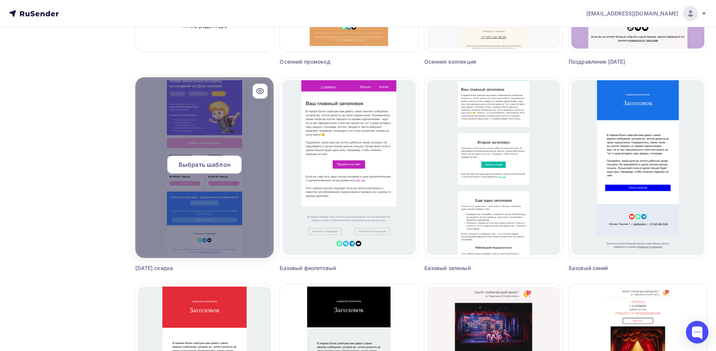
click at [258, 89] on icon at bounding box center [260, 91] width 9 height 9
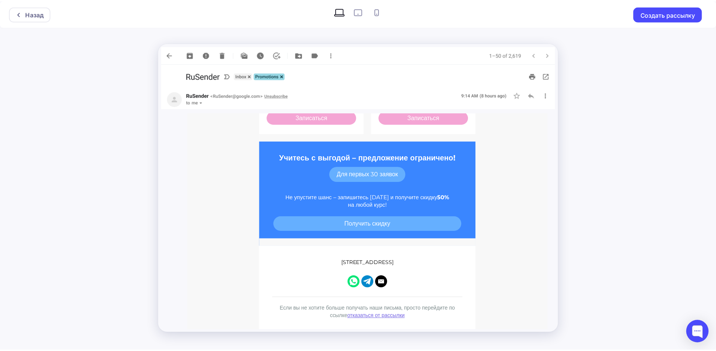
scroll to position [320, 0]
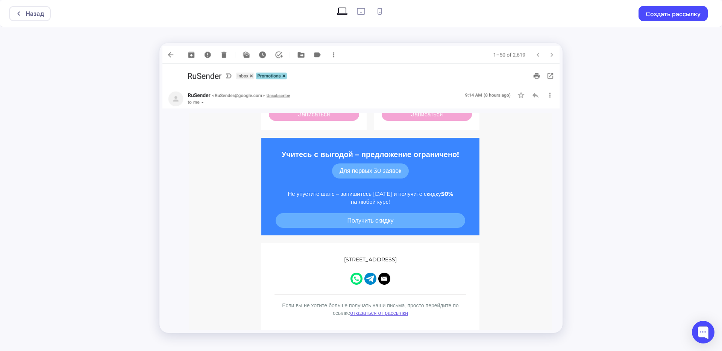
click at [120, 115] on div "Назад Создать рассылку" at bounding box center [361, 175] width 722 height 351
click at [169, 55] on img at bounding box center [360, 55] width 397 height 18
click at [20, 13] on icon at bounding box center [19, 14] width 6 height 6
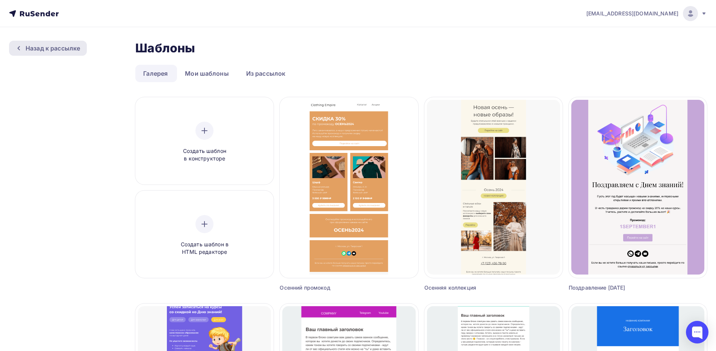
click at [65, 45] on div "Назад к рассылке" at bounding box center [53, 48] width 55 height 9
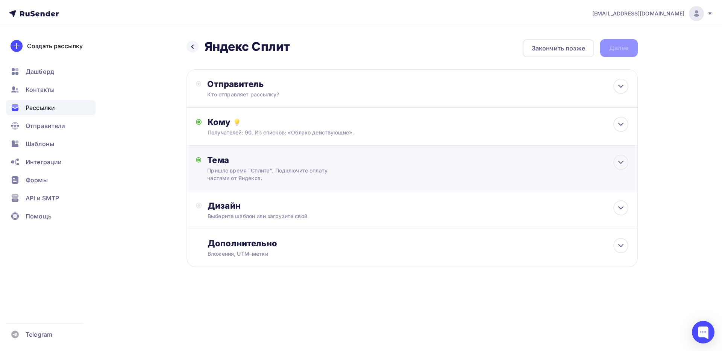
click at [264, 158] on div "Тема" at bounding box center [281, 160] width 149 height 11
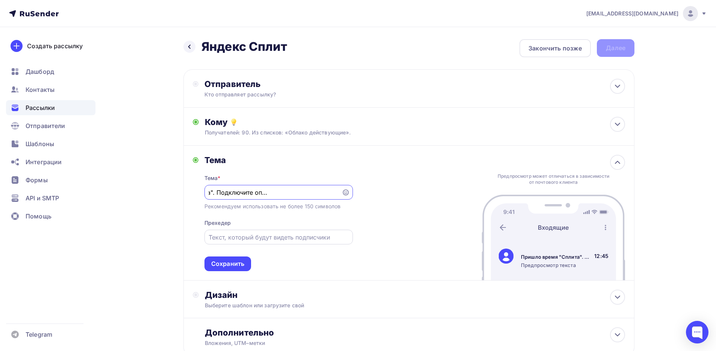
drag, startPoint x: 270, startPoint y: 230, endPoint x: 266, endPoint y: 235, distance: 6.8
click at [269, 230] on div at bounding box center [279, 236] width 149 height 15
click at [264, 237] on input "text" at bounding box center [279, 236] width 140 height 9
paste input "Та самая «соломка», которая нужна вашему бизнесу прямо сейчас."
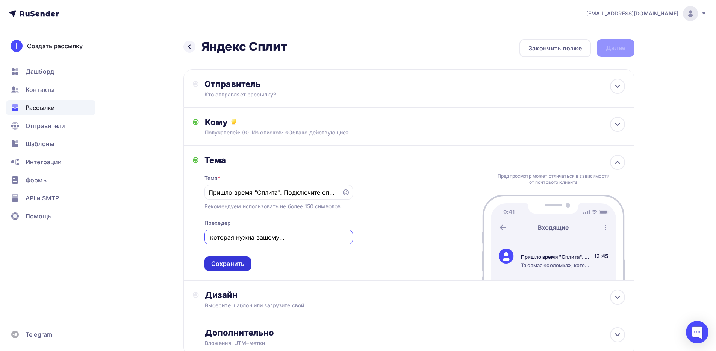
type input "Та самая «соломка», которая нужна вашему бизнесу прямо сейчас."
click at [233, 265] on div "Сохранить" at bounding box center [227, 263] width 33 height 9
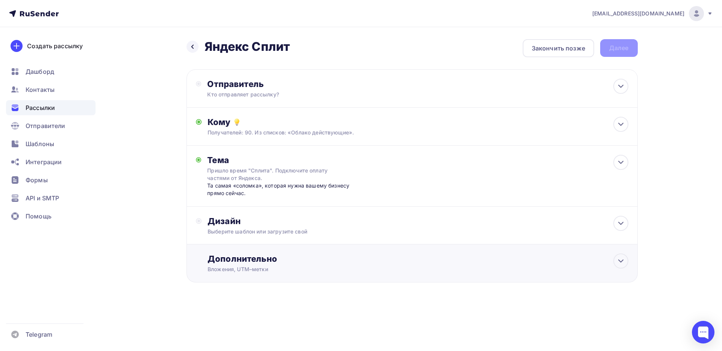
click at [310, 268] on div "Вложения, UTM–метки" at bounding box center [397, 269] width 379 height 8
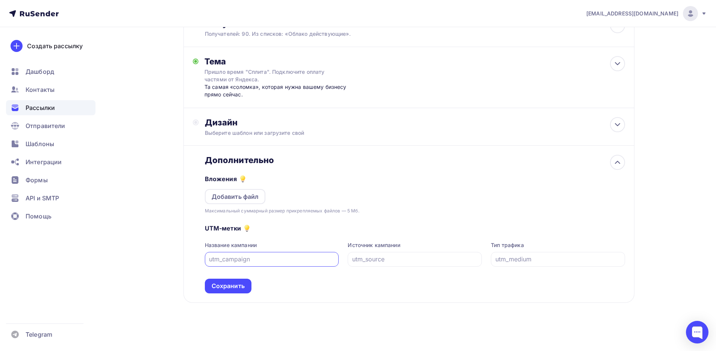
scroll to position [99, 0]
click at [287, 124] on div "Дизайн" at bounding box center [415, 122] width 420 height 11
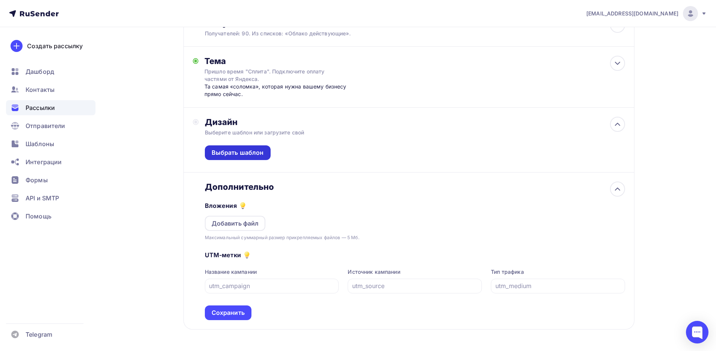
click at [218, 146] on div "Выбрать шаблон" at bounding box center [238, 152] width 66 height 15
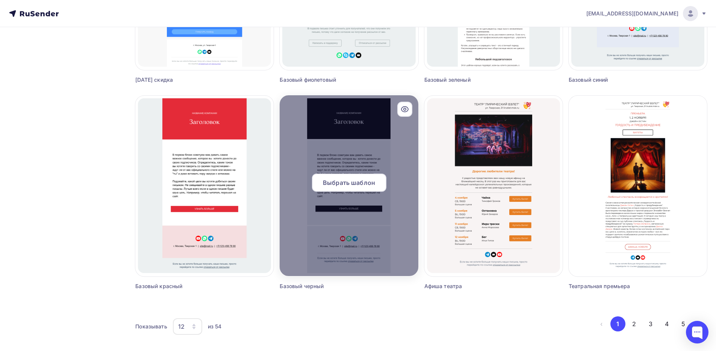
scroll to position [421, 0]
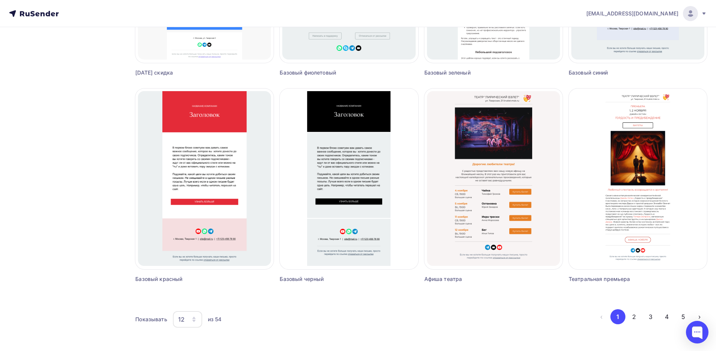
click at [186, 324] on div "12" at bounding box center [187, 319] width 29 height 17
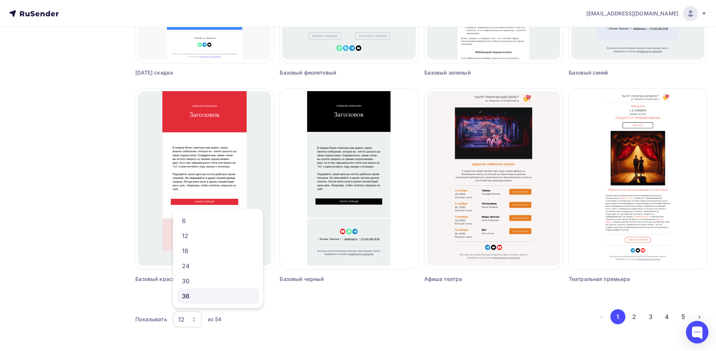
click at [190, 296] on div "36" at bounding box center [218, 295] width 72 height 9
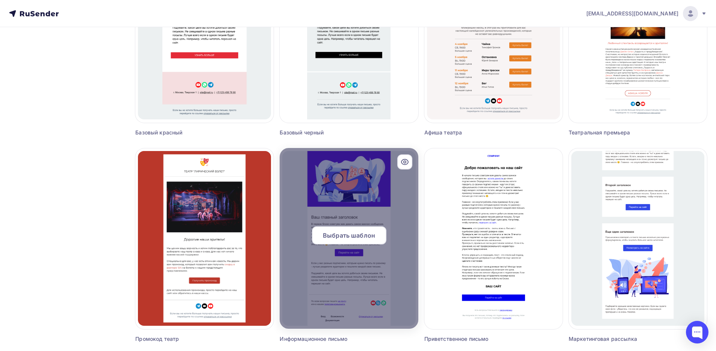
scroll to position [571, 0]
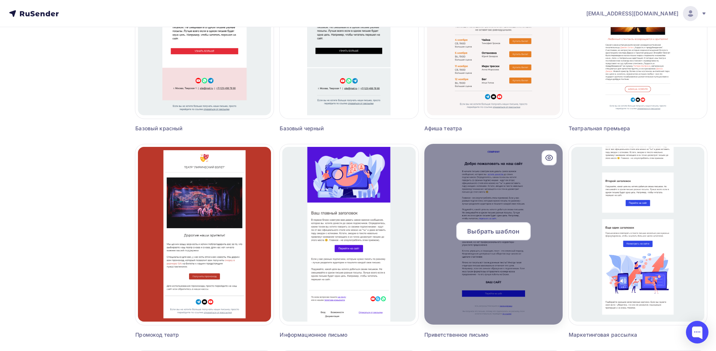
click at [551, 159] on icon at bounding box center [549, 157] width 9 height 9
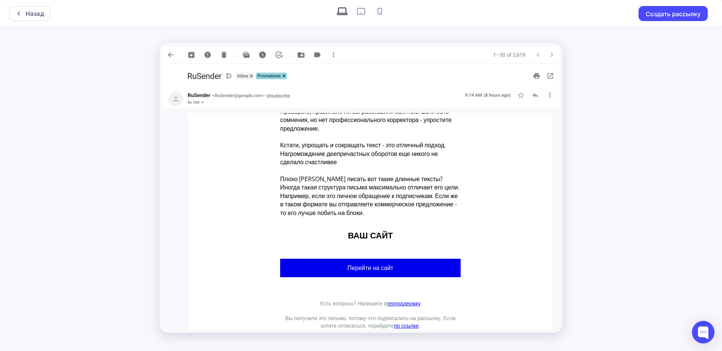
scroll to position [283, 0]
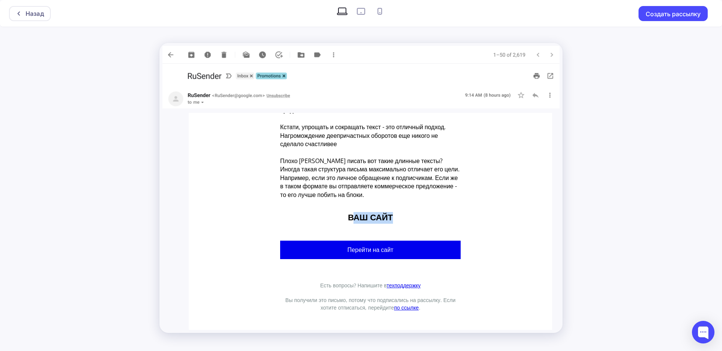
drag, startPoint x: 359, startPoint y: 218, endPoint x: 390, endPoint y: 220, distance: 31.3
click at [399, 217] on div "ВАШ САЙТ" at bounding box center [370, 218] width 181 height 12
click at [379, 222] on div "ВАШ САЙТ" at bounding box center [370, 218] width 181 height 12
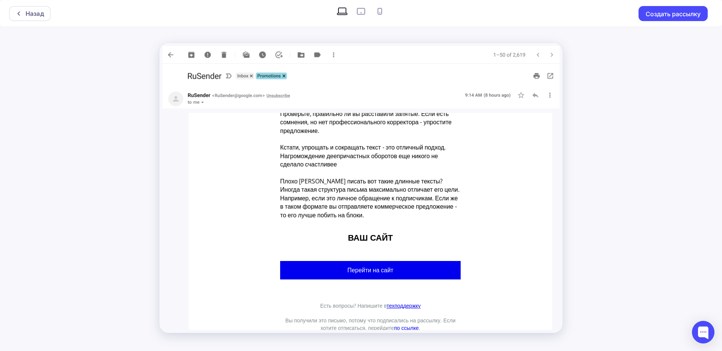
scroll to position [246, 0]
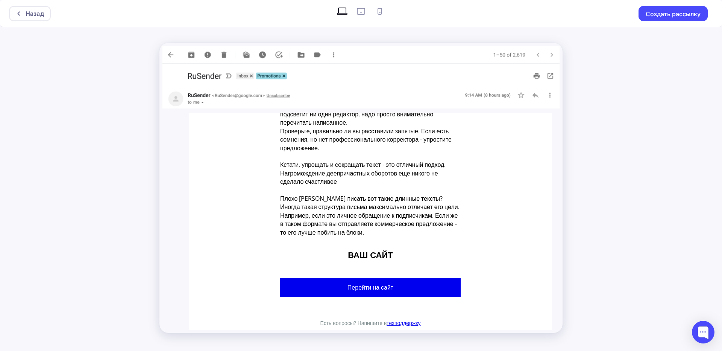
click at [173, 52] on img at bounding box center [360, 55] width 397 height 18
click at [170, 58] on img at bounding box center [360, 55] width 397 height 18
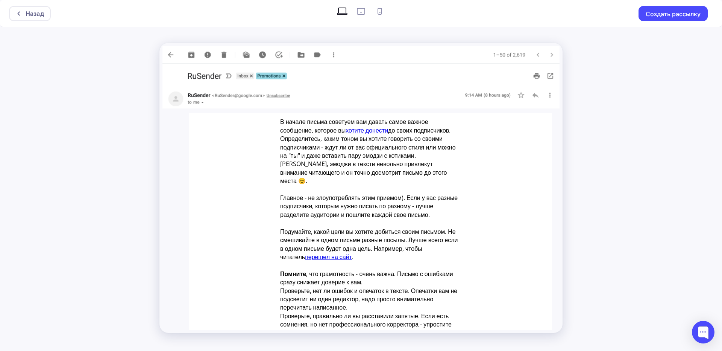
scroll to position [0, 0]
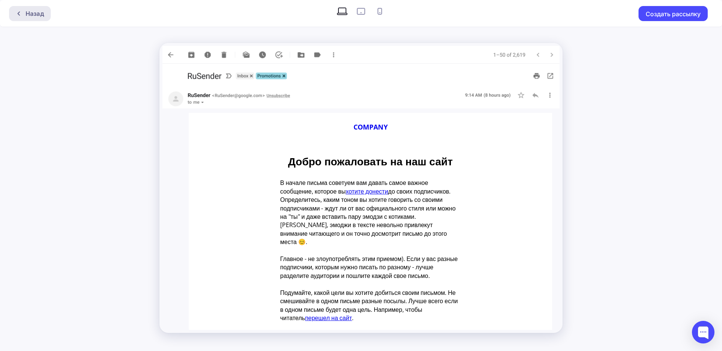
click at [33, 20] on div "Назад" at bounding box center [30, 13] width 42 height 15
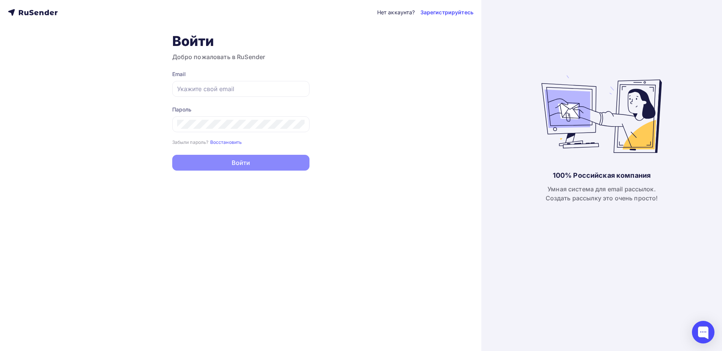
type input "[EMAIL_ADDRESS][DOMAIN_NAME]"
click at [265, 162] on button "Войти" at bounding box center [240, 163] width 137 height 16
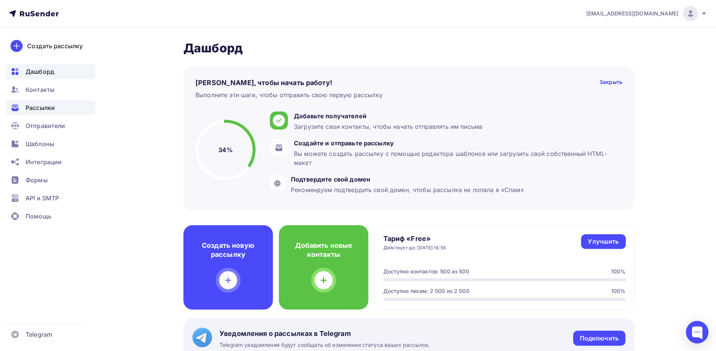
click at [53, 112] on div "Рассылки" at bounding box center [51, 107] width 90 height 15
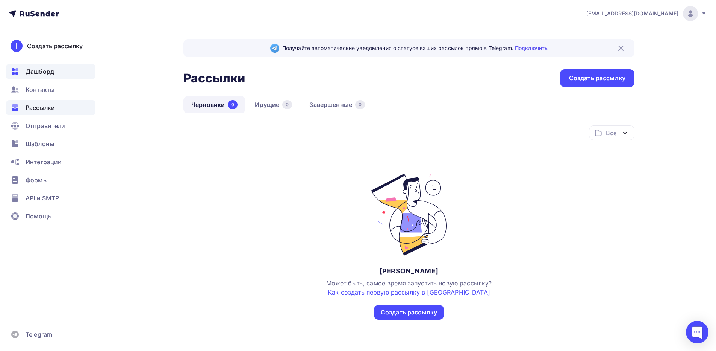
click at [36, 77] on div "Дашборд" at bounding box center [51, 71] width 90 height 15
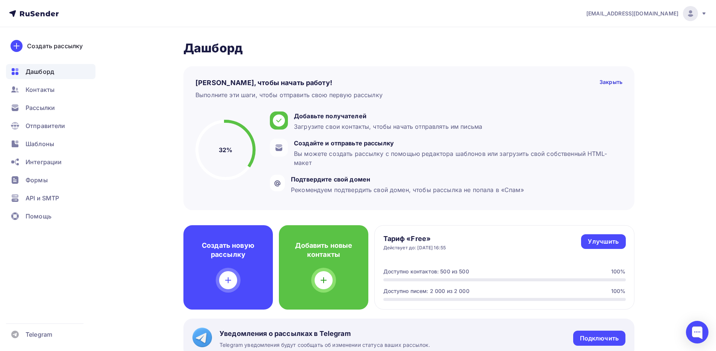
click at [228, 137] on circle at bounding box center [225, 149] width 57 height 57
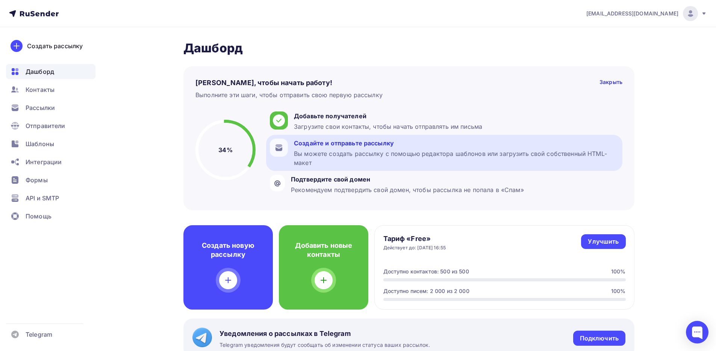
click at [317, 144] on div "Создайте и отправьте рассылку" at bounding box center [456, 142] width 325 height 9
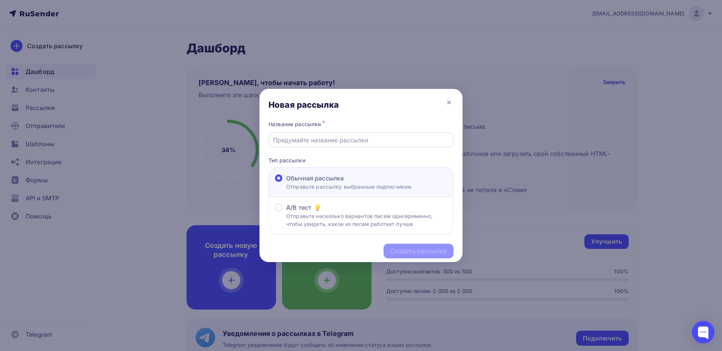
click at [316, 140] on input "text" at bounding box center [361, 139] width 176 height 9
type input "Яндекс Сплит"
click at [420, 251] on div "Создать рассылку" at bounding box center [418, 250] width 56 height 9
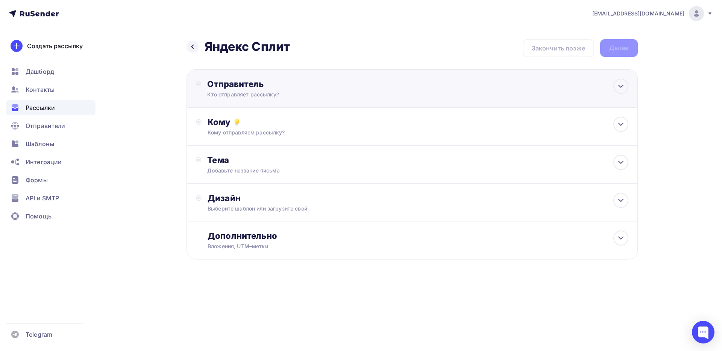
click at [238, 96] on div "Кто отправляет рассылку?" at bounding box center [280, 95] width 147 height 8
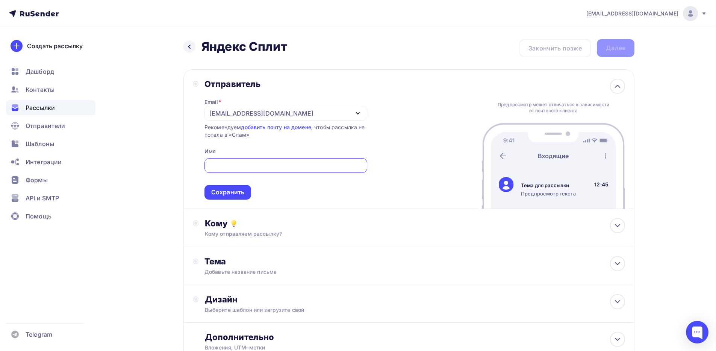
click at [225, 115] on div "[EMAIL_ADDRESS][DOMAIN_NAME]" at bounding box center [261, 113] width 104 height 9
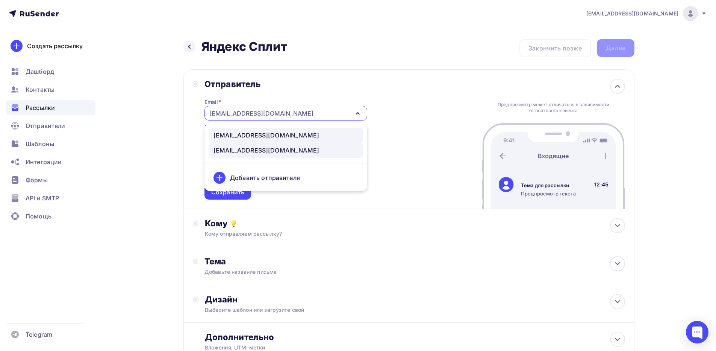
click at [246, 131] on div "[EMAIL_ADDRESS][DOMAIN_NAME]" at bounding box center [267, 135] width 106 height 9
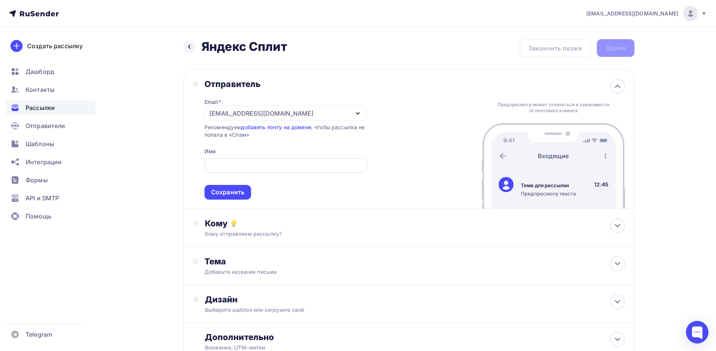
click at [220, 167] on input "text" at bounding box center [286, 165] width 154 height 9
click at [235, 168] on input "text" at bounding box center [286, 165] width 154 height 9
type input "Инернет Касса Клиентская служба"
click at [234, 187] on div "Сохранить" at bounding box center [228, 192] width 47 height 15
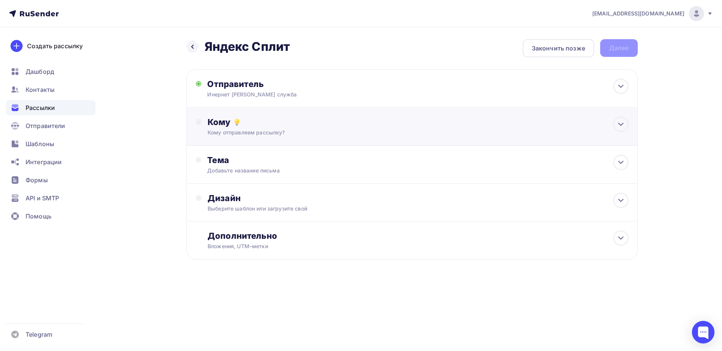
click at [252, 127] on div "Кому" at bounding box center [418, 122] width 420 height 11
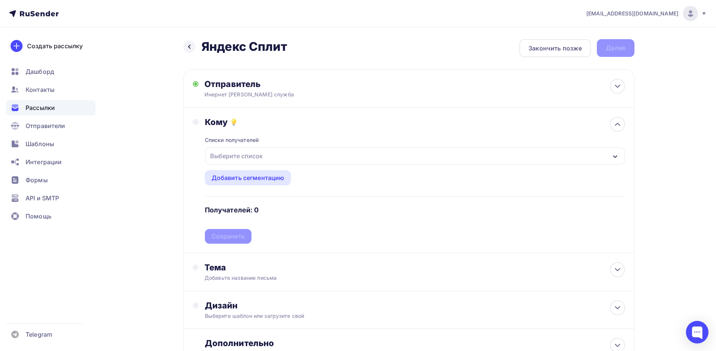
click at [289, 164] on div "Выберите список" at bounding box center [415, 155] width 420 height 17
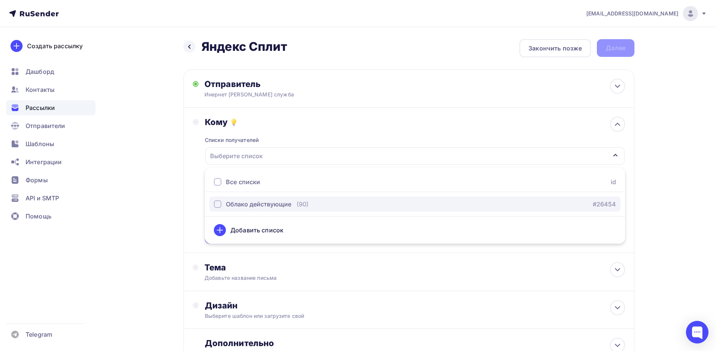
click at [273, 206] on div "Облако действующие" at bounding box center [258, 203] width 65 height 9
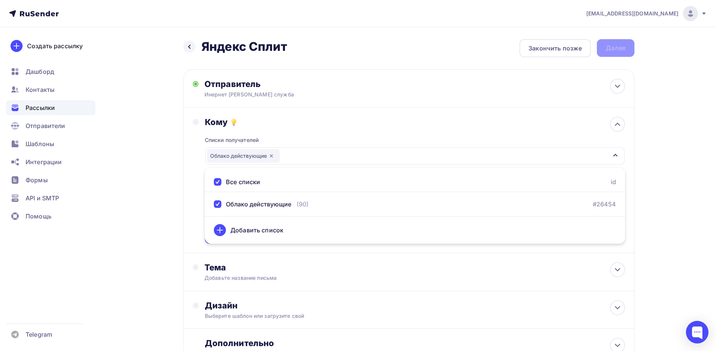
click at [176, 203] on div "Назад Яндекс Сплит Яндекс Сплит Закончить позже Далее Отправитель Инернет Касса…" at bounding box center [358, 221] width 616 height 388
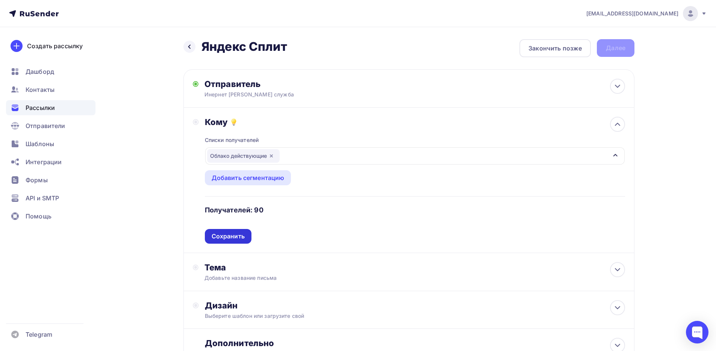
click at [236, 240] on div "Сохранить" at bounding box center [228, 236] width 33 height 9
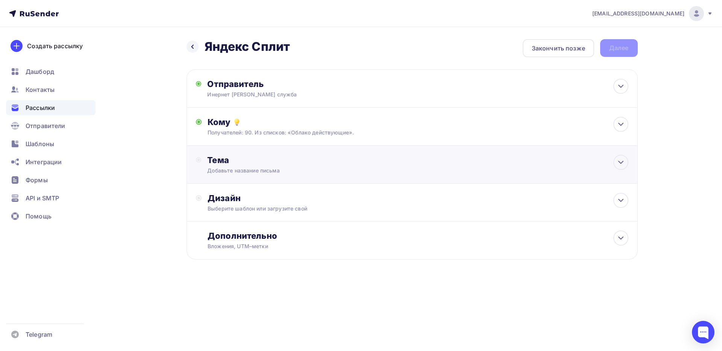
click at [235, 163] on div "Тема" at bounding box center [281, 160] width 149 height 11
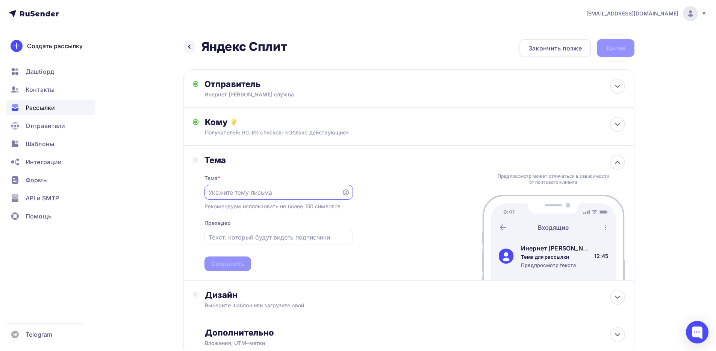
click at [259, 199] on div at bounding box center [279, 192] width 149 height 15
click at [259, 193] on input "text" at bounding box center [273, 192] width 129 height 9
paste input "Пришло время "Сплита". Подключите оплату частями от Яндекса."
type input "Пришло время "Сплита". Подключите оплату частями от Яндекса."
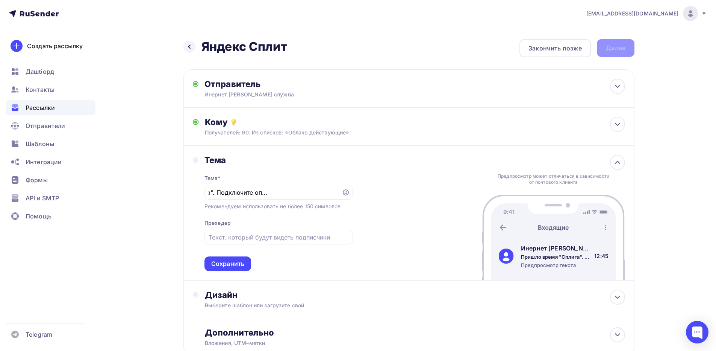
scroll to position [0, 0]
click at [247, 235] on input "text" at bounding box center [279, 236] width 140 height 9
paste input "Та самая «соломка», которая нужна вашему бизнесу прямо сейчас."
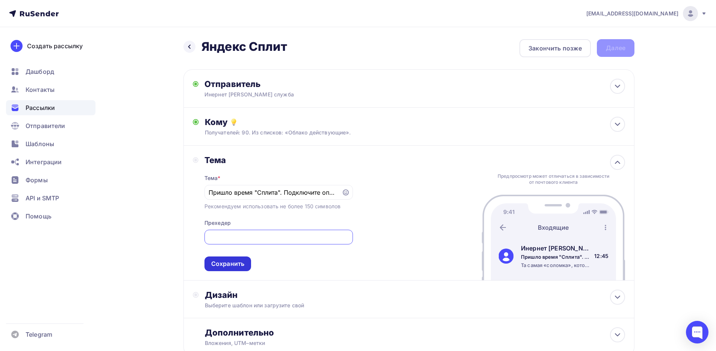
type input "Та самая «соломка», которая нужна вашему бизнесу прямо сейчас.Та самая «соломка…"
click at [246, 260] on div "Сохранить" at bounding box center [228, 263] width 47 height 15
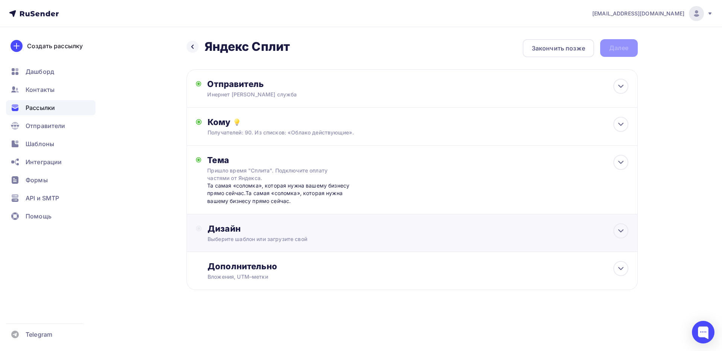
click at [279, 238] on div "Выберите шаблон или загрузите свой" at bounding box center [397, 239] width 379 height 8
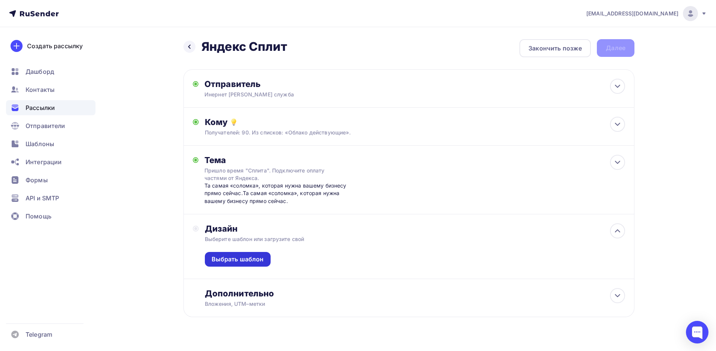
click at [243, 261] on div "Выбрать шаблон" at bounding box center [238, 259] width 52 height 9
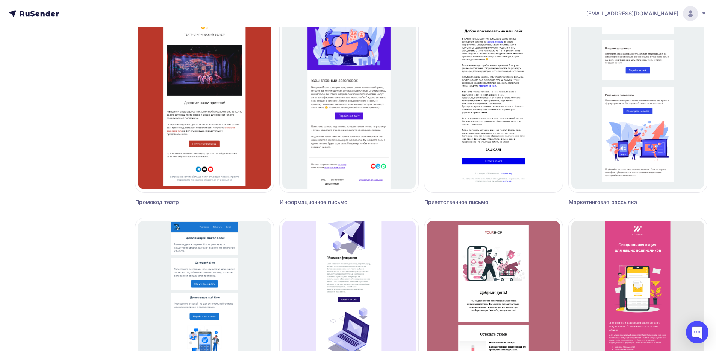
scroll to position [639, 0]
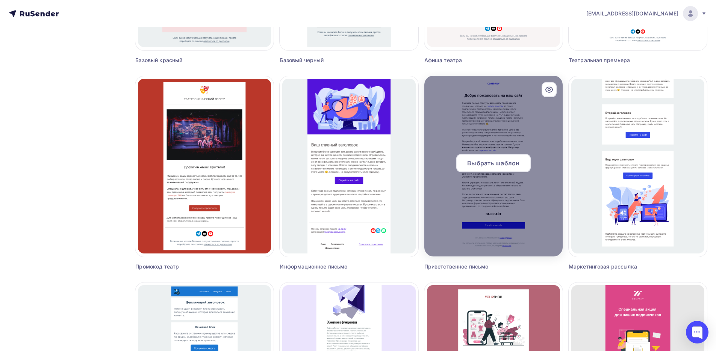
click at [486, 165] on span "Выбрать шаблон" at bounding box center [494, 162] width 52 height 9
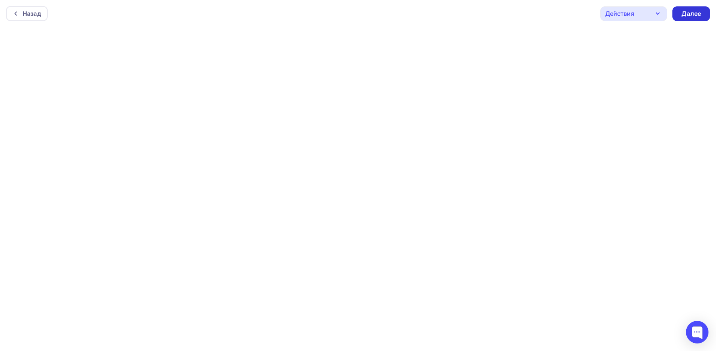
click at [686, 14] on div "Далее" at bounding box center [692, 13] width 20 height 9
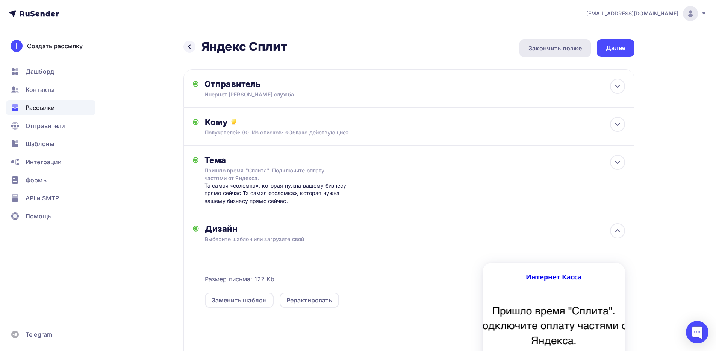
click at [548, 48] on div "Закончить позже" at bounding box center [555, 48] width 53 height 9
